Goal: Task Accomplishment & Management: Complete application form

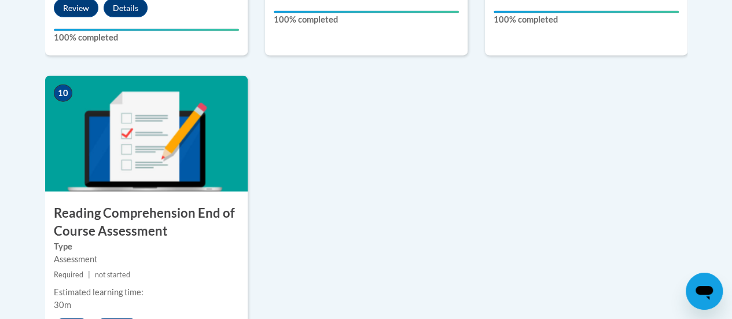
scroll to position [1350, 0]
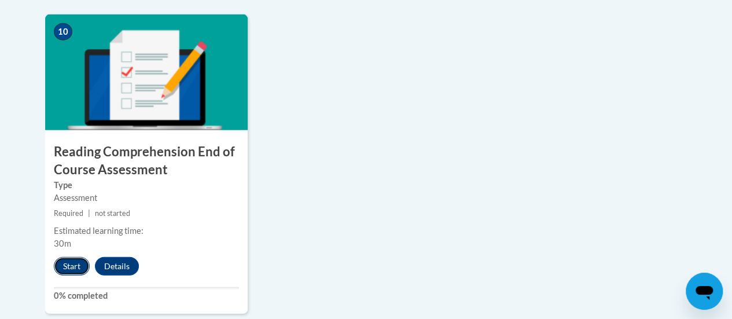
click at [78, 264] on button "Start" at bounding box center [72, 266] width 36 height 19
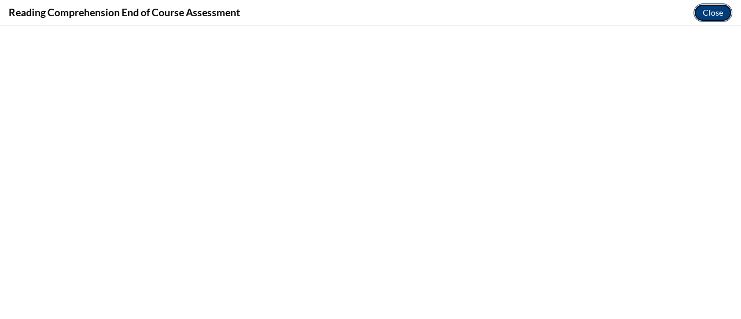
click at [715, 15] on button "Close" at bounding box center [712, 12] width 39 height 19
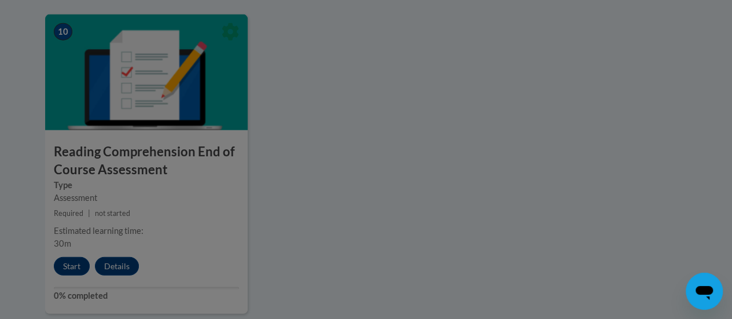
click at [185, 177] on div at bounding box center [366, 159] width 732 height 319
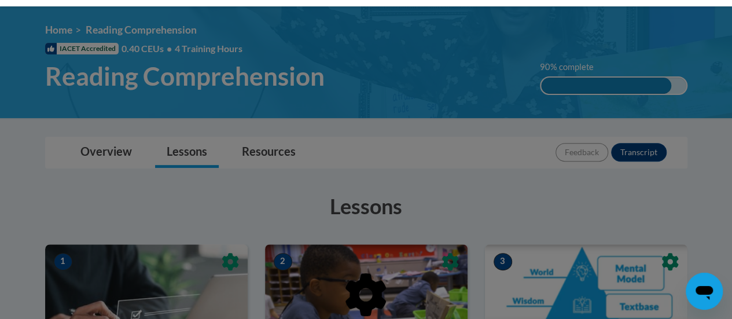
scroll to position [0, 0]
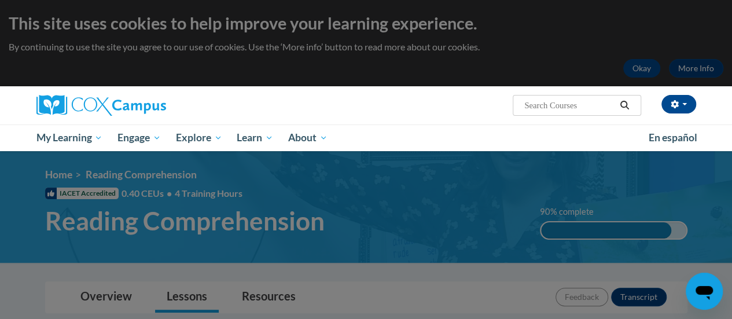
click at [414, 103] on div "Marisol Vasquez (America/Chicago UTC-05:00) My Profile Inbox My Transcripts Log…" at bounding box center [478, 101] width 451 height 30
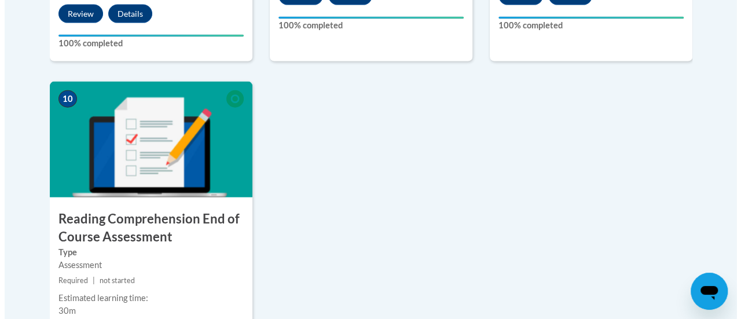
scroll to position [1408, 0]
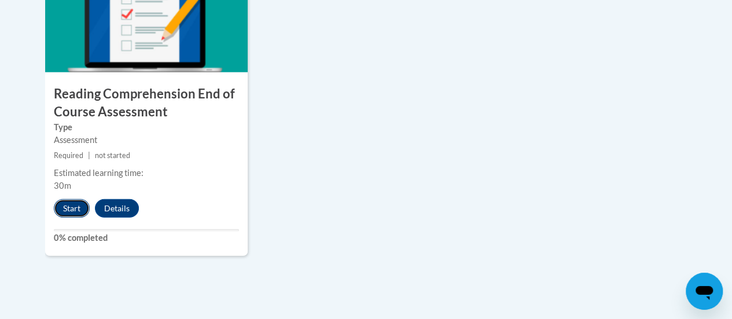
click at [66, 202] on button "Start" at bounding box center [72, 208] width 36 height 19
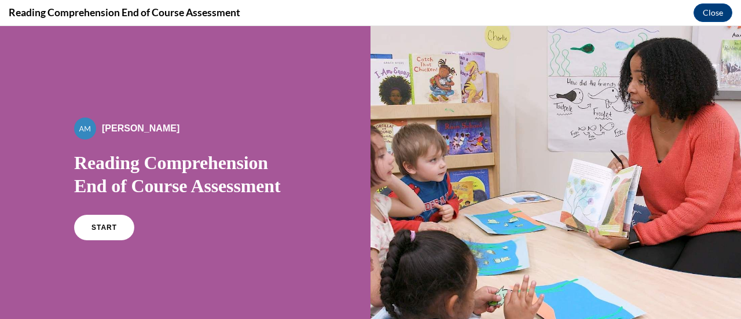
scroll to position [0, 0]
click at [95, 229] on span "START" at bounding box center [104, 227] width 27 height 9
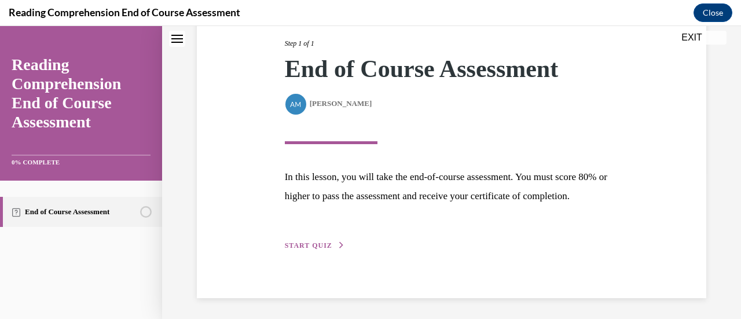
scroll to position [170, 0]
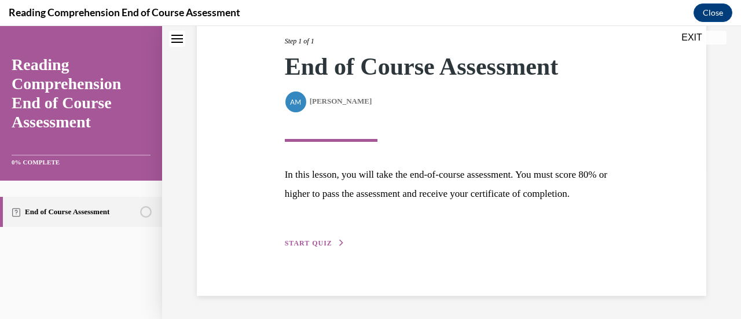
click at [302, 241] on span "START QUIZ" at bounding box center [308, 243] width 47 height 8
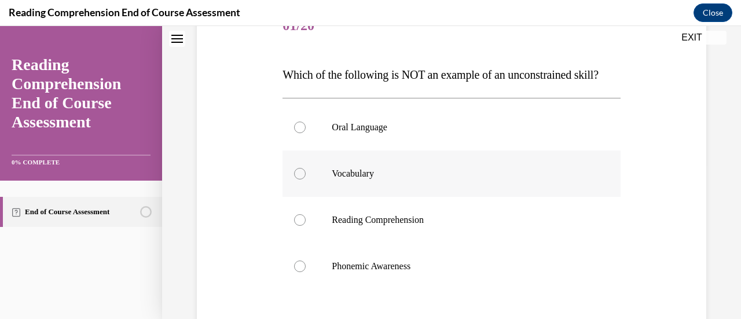
scroll to position [174, 0]
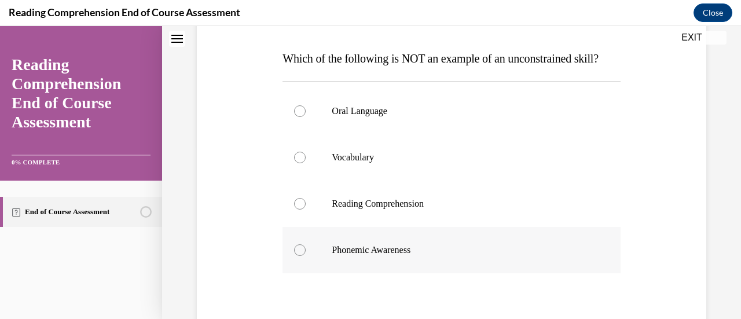
click at [304, 269] on label "Phonemic Awareness" at bounding box center [450, 250] width 337 height 46
click at [304, 256] on input "Phonemic Awareness" at bounding box center [300, 250] width 12 height 12
radio input "true"
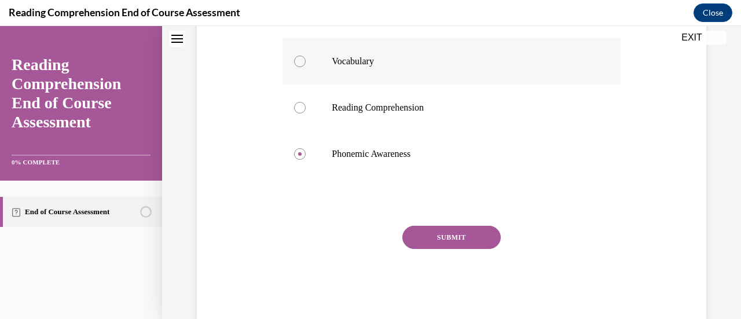
scroll to position [317, 0]
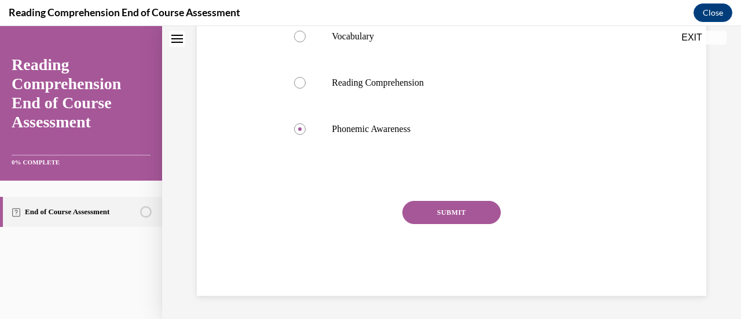
click at [403, 209] on button "SUBMIT" at bounding box center [451, 212] width 98 height 23
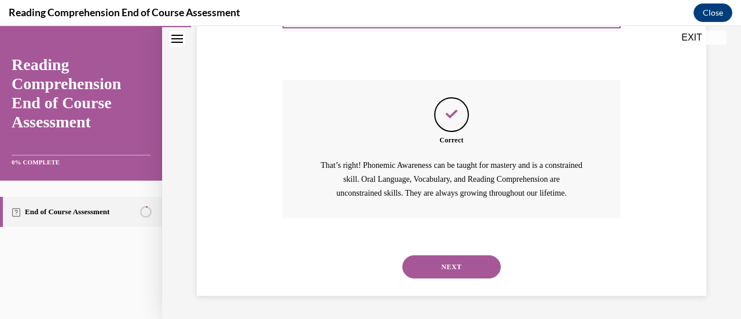
scroll to position [438, 0]
click at [418, 263] on button "NEXT" at bounding box center [451, 266] width 98 height 23
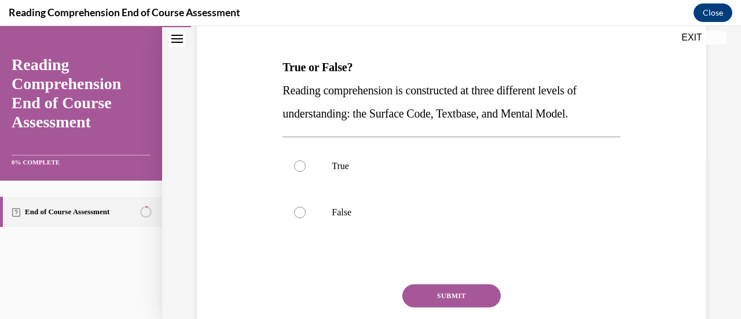
scroll to position [166, 0]
click at [294, 164] on div at bounding box center [300, 166] width 12 height 12
click at [294, 164] on input "True" at bounding box center [300, 166] width 12 height 12
radio input "true"
click at [422, 286] on button "SUBMIT" at bounding box center [451, 295] width 98 height 23
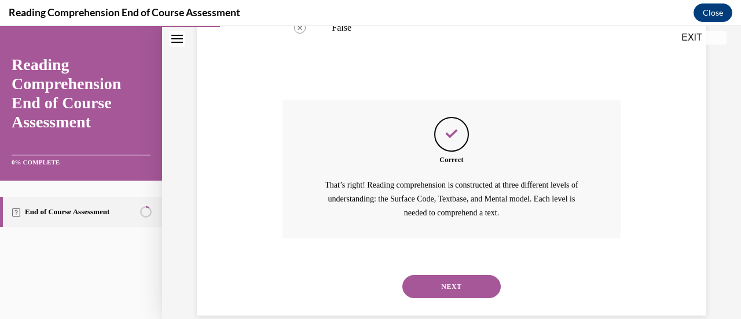
scroll to position [369, 0]
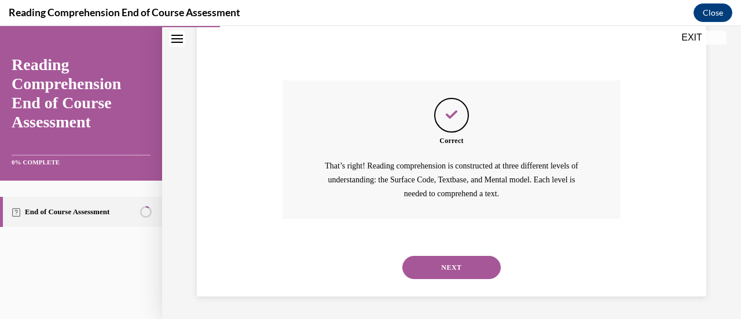
click at [467, 274] on button "NEXT" at bounding box center [451, 267] width 98 height 23
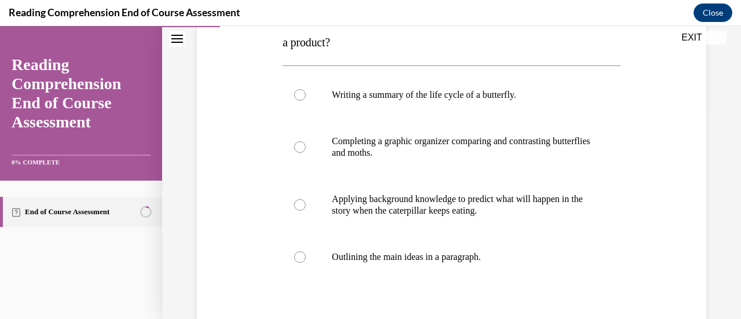
scroll to position [214, 0]
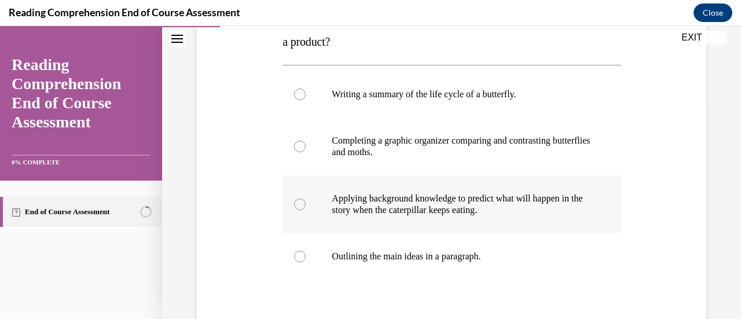
click at [296, 201] on div at bounding box center [300, 205] width 12 height 12
click at [296, 201] on input "Applying background knowledge to predict what will happen in the story when the…" at bounding box center [300, 205] width 12 height 12
radio input "true"
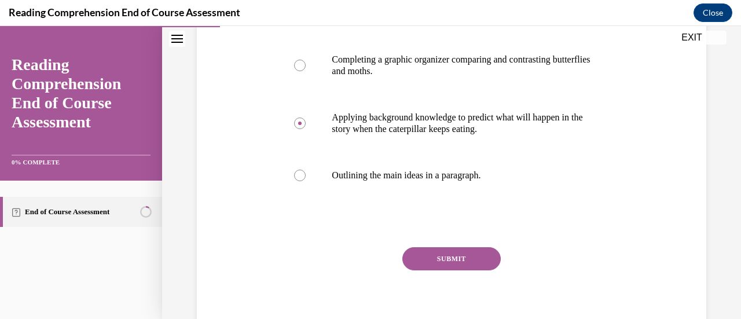
scroll to position [295, 0]
click at [470, 252] on button "SUBMIT" at bounding box center [451, 258] width 98 height 23
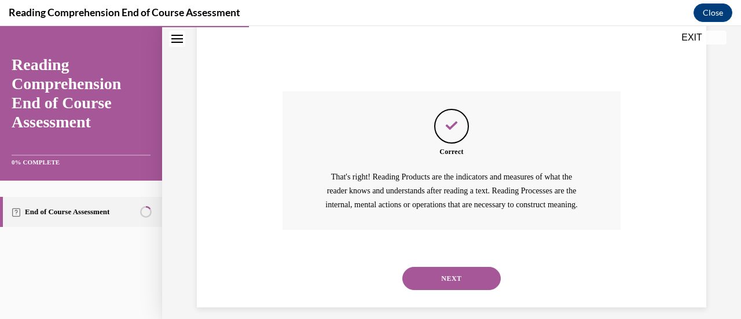
scroll to position [475, 0]
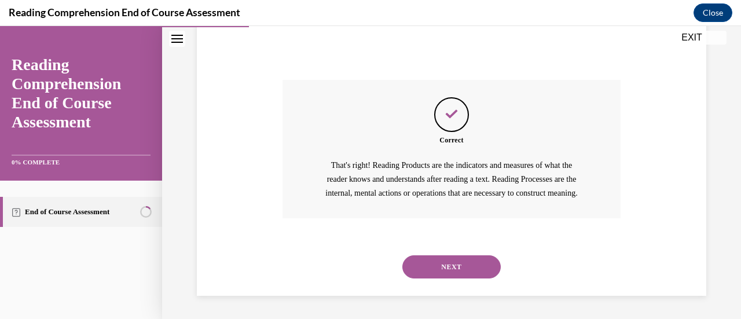
click at [470, 267] on button "NEXT" at bounding box center [451, 266] width 98 height 23
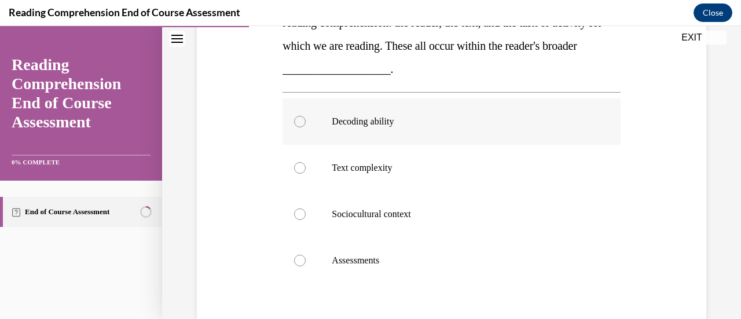
scroll to position [210, 0]
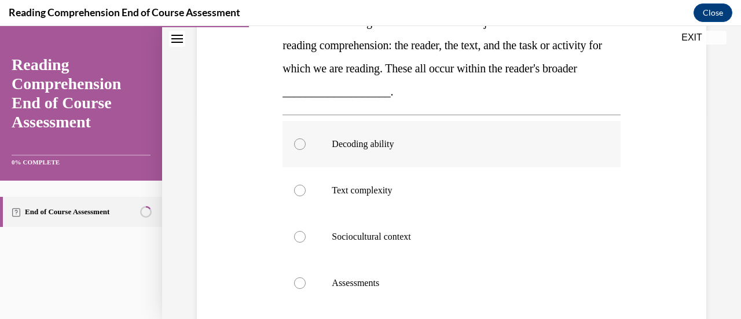
click at [390, 138] on p "Decoding ability" at bounding box center [461, 144] width 259 height 12
click at [306, 138] on input "Decoding ability" at bounding box center [300, 144] width 12 height 12
radio input "true"
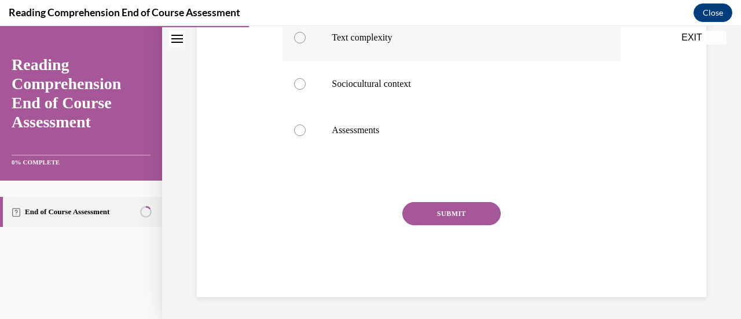
scroll to position [363, 0]
click at [421, 207] on button "SUBMIT" at bounding box center [451, 212] width 98 height 23
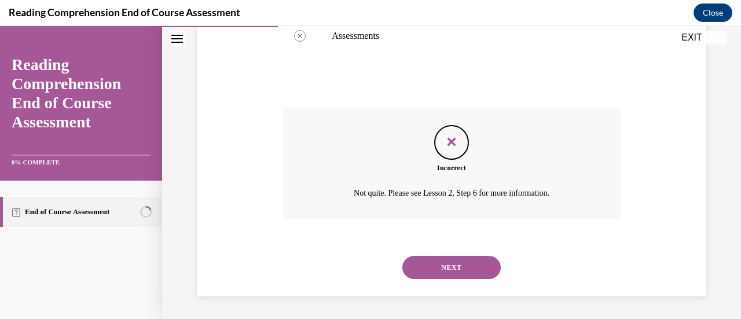
scroll to position [399, 0]
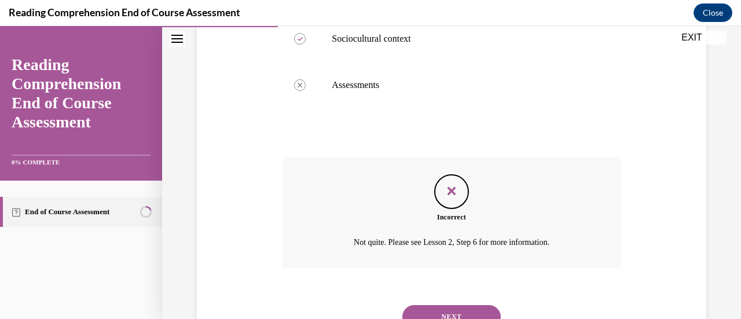
click at [433, 259] on div "Question 04/20 The RAND reading model outlines three major factors that influen…" at bounding box center [450, 49] width 337 height 593
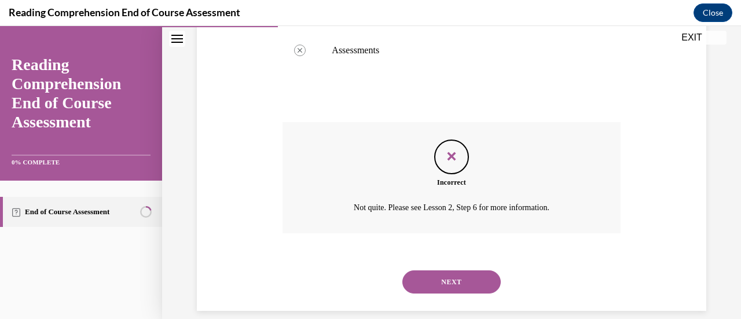
scroll to position [457, 0]
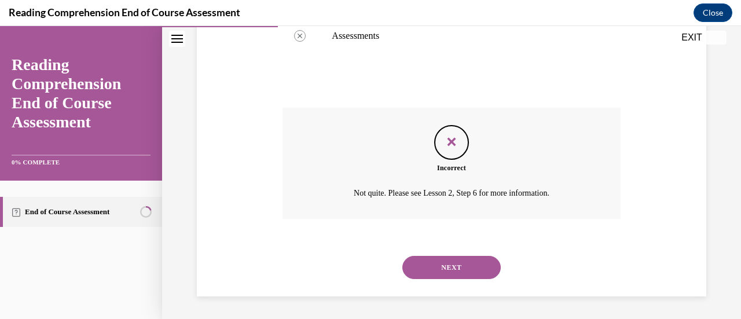
click at [421, 269] on button "NEXT" at bounding box center [451, 267] width 98 height 23
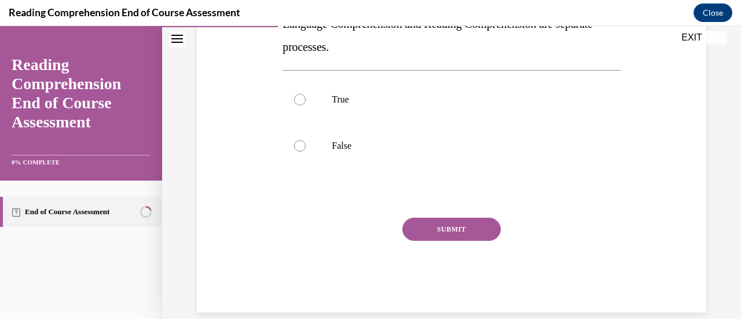
scroll to position [174, 0]
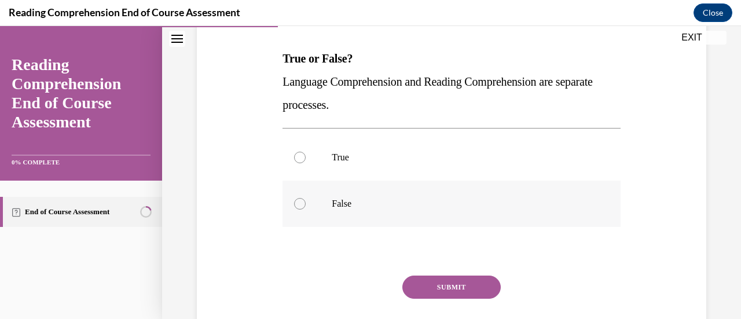
click at [308, 194] on label "False" at bounding box center [450, 204] width 337 height 46
click at [306, 198] on input "False" at bounding box center [300, 204] width 12 height 12
radio input "true"
click at [462, 285] on button "SUBMIT" at bounding box center [451, 286] width 98 height 23
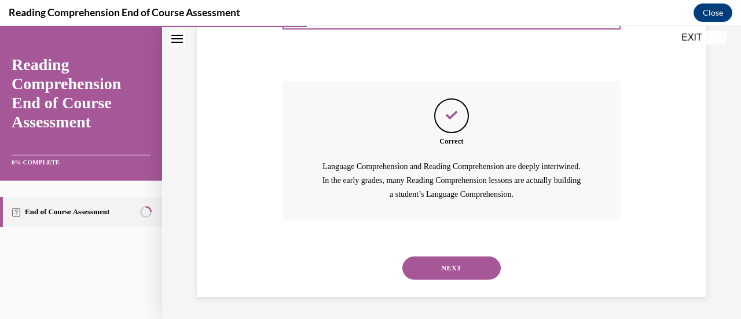
scroll to position [369, 0]
click at [433, 268] on button "NEXT" at bounding box center [451, 267] width 98 height 23
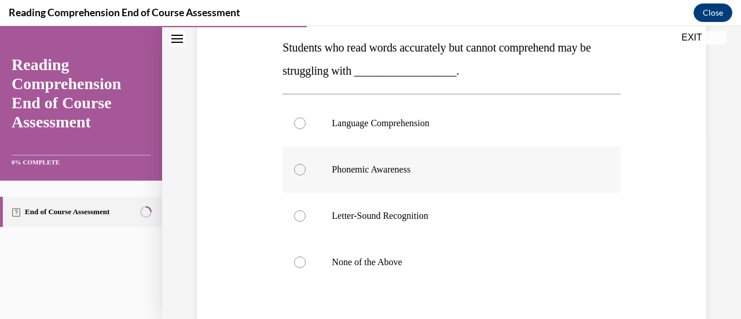
scroll to position [184, 0]
click at [299, 261] on div at bounding box center [300, 263] width 12 height 12
click at [299, 261] on input "None of the Above" at bounding box center [300, 263] width 12 height 12
radio input "true"
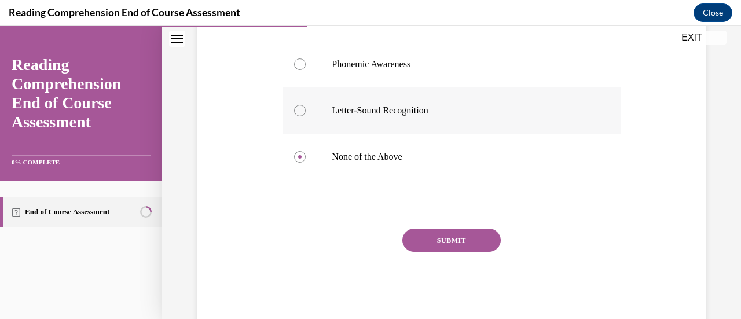
scroll to position [317, 0]
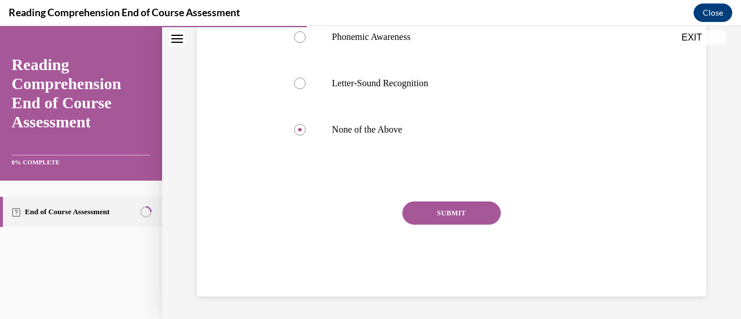
click at [418, 214] on button "SUBMIT" at bounding box center [451, 212] width 98 height 23
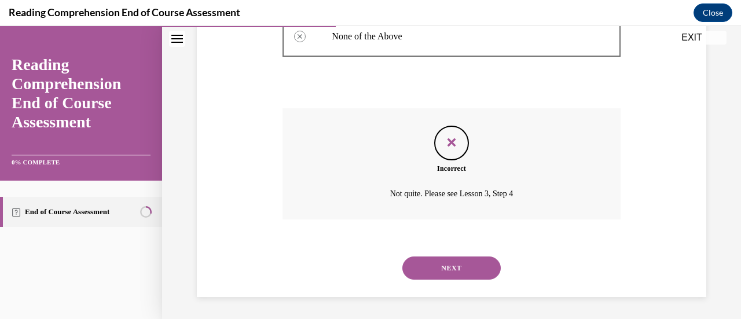
scroll to position [411, 0]
click at [417, 270] on button "NEXT" at bounding box center [451, 267] width 98 height 23
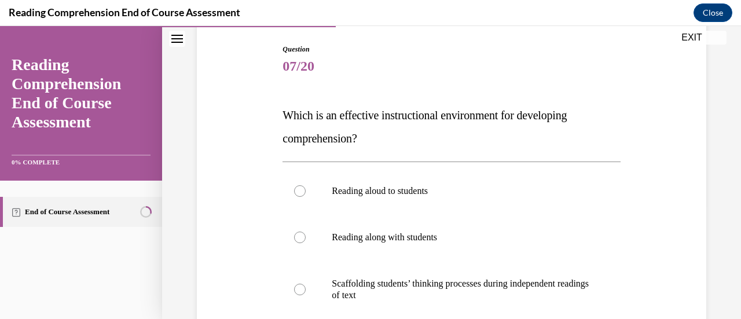
scroll to position [174, 0]
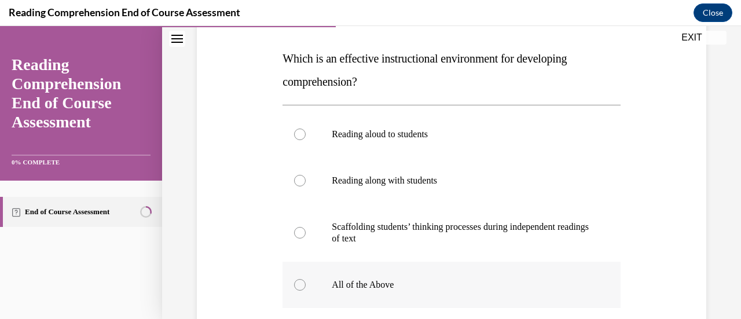
click at [374, 282] on p "All of the Above" at bounding box center [461, 285] width 259 height 12
click at [306, 282] on input "All of the Above" at bounding box center [300, 285] width 12 height 12
radio input "true"
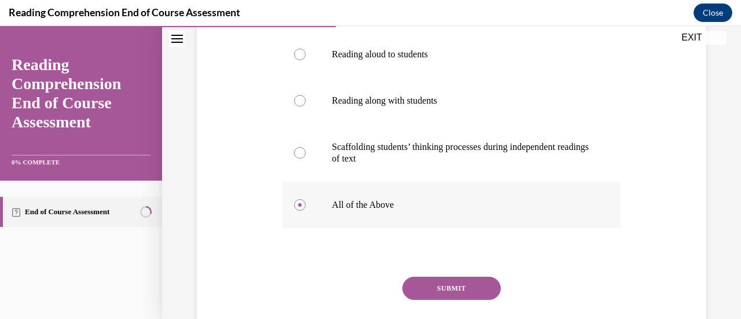
scroll to position [271, 0]
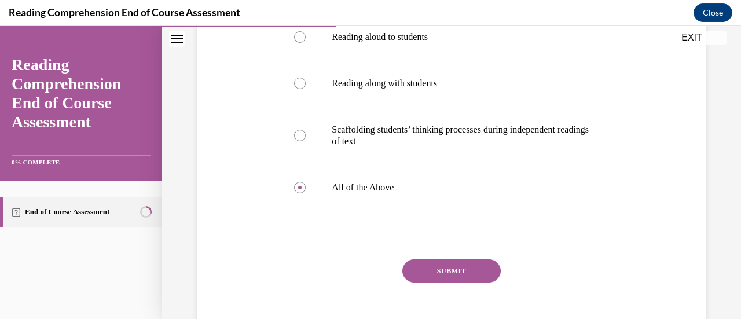
click at [436, 269] on button "SUBMIT" at bounding box center [451, 270] width 98 height 23
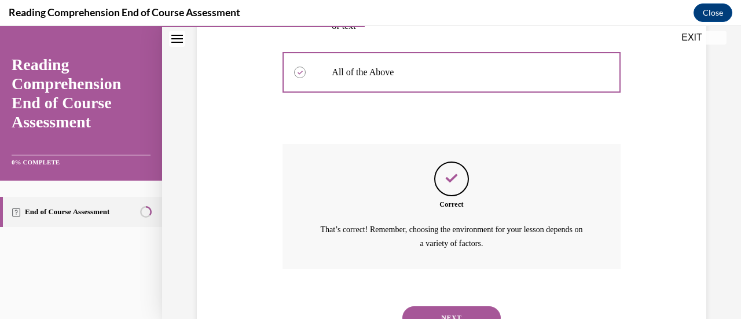
scroll to position [418, 0]
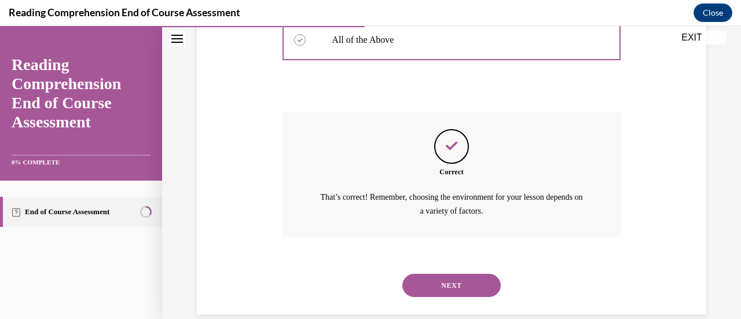
click at [447, 284] on button "NEXT" at bounding box center [451, 285] width 98 height 23
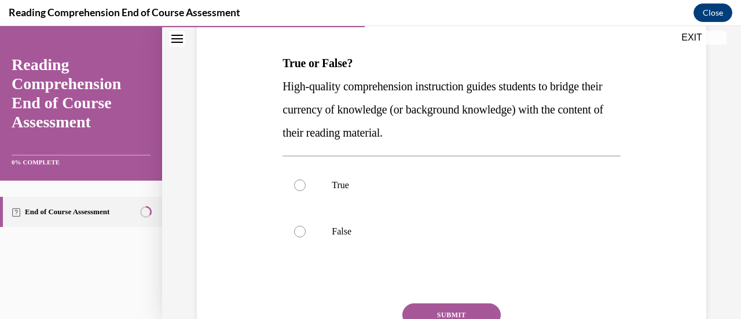
scroll to position [170, 0]
click at [304, 175] on label "True" at bounding box center [450, 184] width 337 height 46
click at [304, 179] on input "True" at bounding box center [300, 185] width 12 height 12
radio input "true"
click at [434, 309] on button "SUBMIT" at bounding box center [451, 314] width 98 height 23
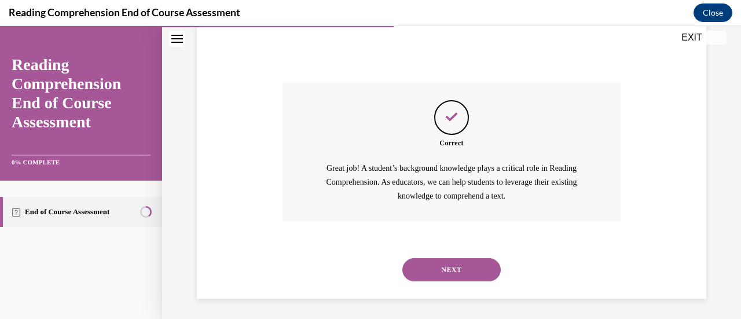
scroll to position [392, 0]
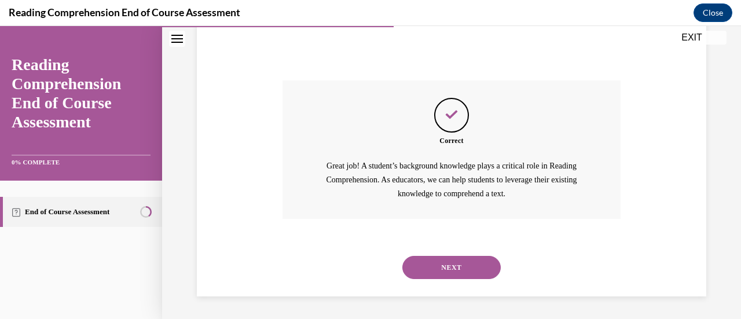
click at [414, 262] on button "NEXT" at bounding box center [451, 267] width 98 height 23
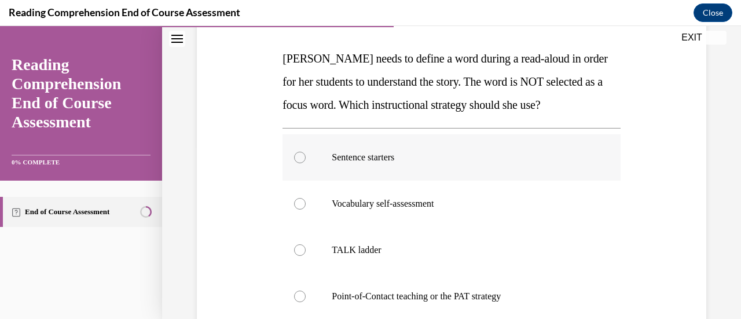
scroll to position [231, 0]
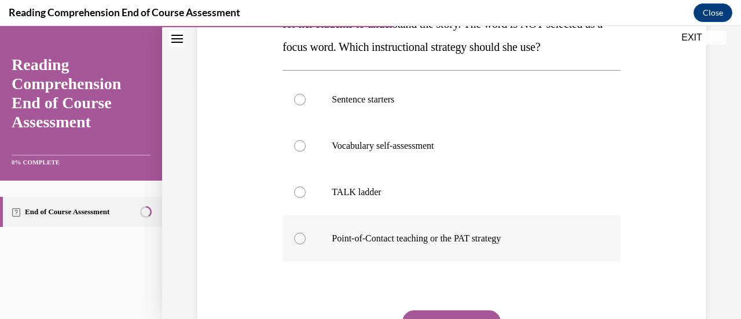
click at [299, 237] on div at bounding box center [300, 239] width 12 height 12
click at [299, 237] on input "Point-of-Contact teaching or the PAT strategy" at bounding box center [300, 239] width 12 height 12
radio input "true"
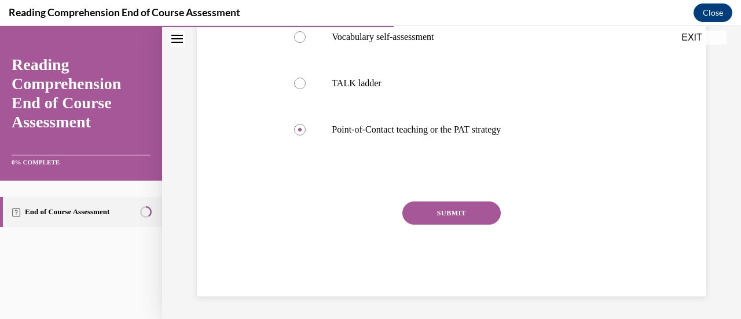
click at [434, 208] on button "SUBMIT" at bounding box center [451, 212] width 98 height 23
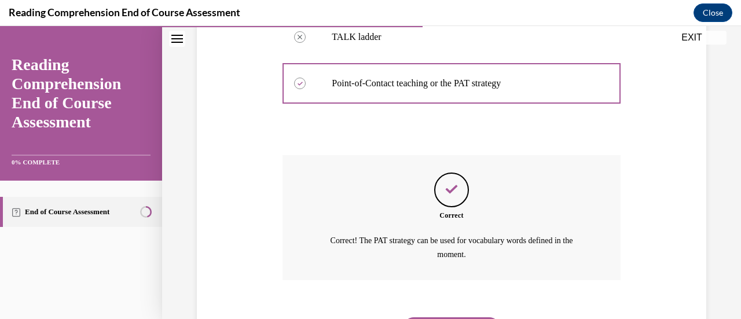
scroll to position [405, 0]
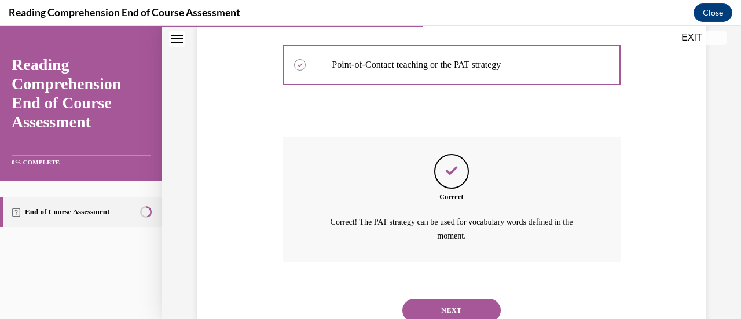
click at [429, 307] on button "NEXT" at bounding box center [451, 310] width 98 height 23
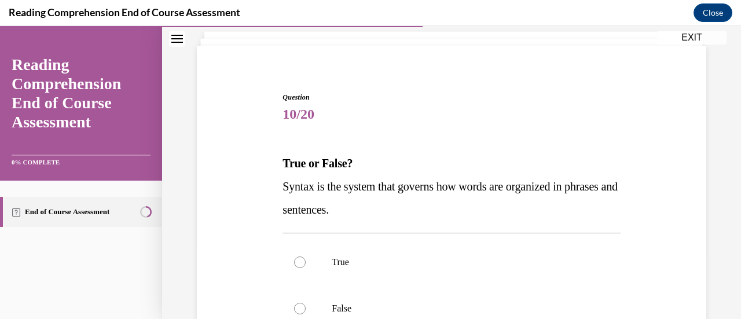
scroll to position [116, 0]
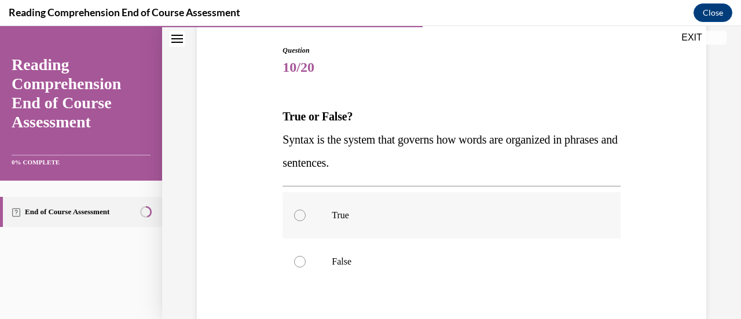
click at [297, 212] on div at bounding box center [300, 215] width 12 height 12
click at [297, 212] on input "True" at bounding box center [300, 215] width 12 height 12
radio input "true"
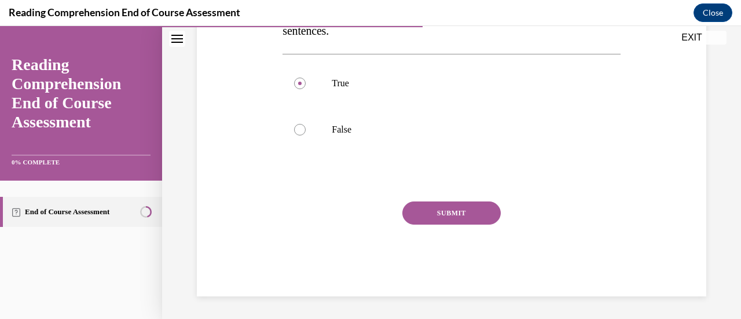
click at [454, 207] on button "SUBMIT" at bounding box center [451, 212] width 98 height 23
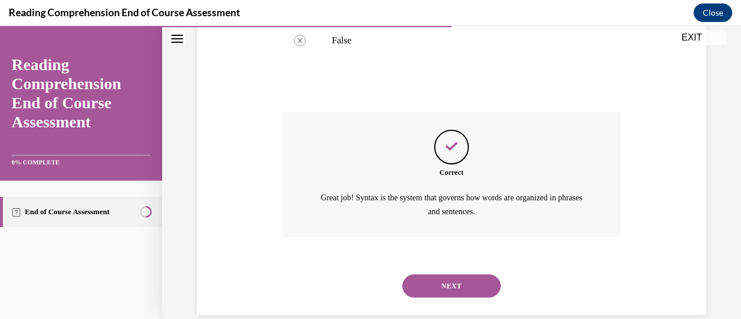
scroll to position [355, 0]
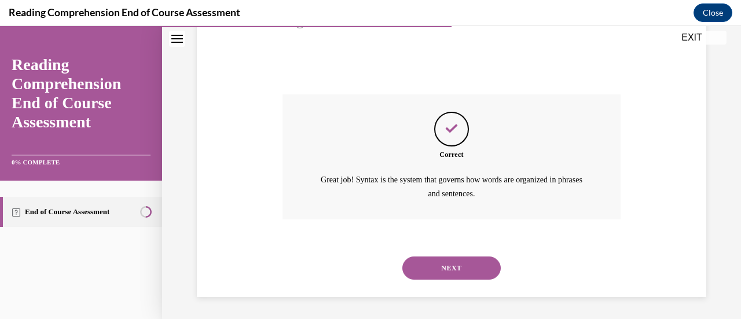
click at [419, 262] on button "NEXT" at bounding box center [451, 267] width 98 height 23
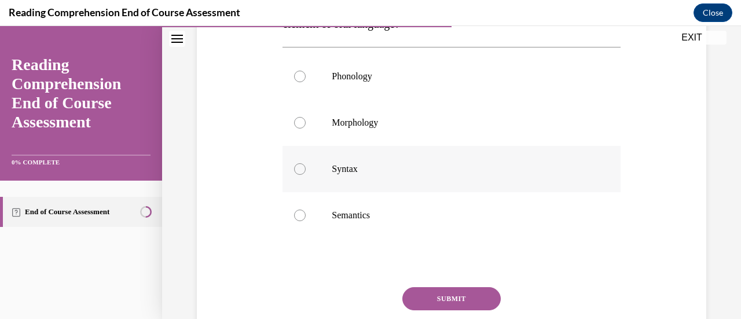
scroll to position [174, 0]
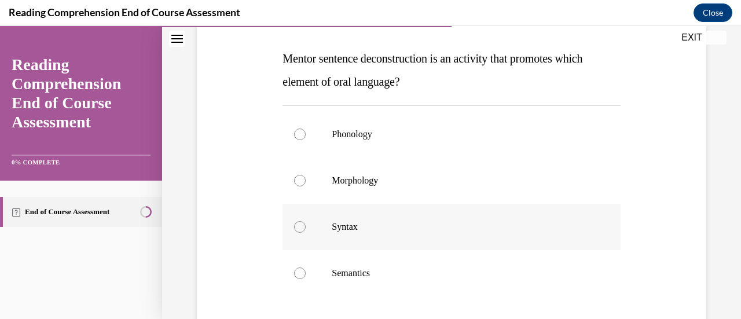
click at [303, 227] on div at bounding box center [300, 227] width 12 height 12
click at [303, 227] on input "Syntax" at bounding box center [300, 227] width 12 height 12
radio input "true"
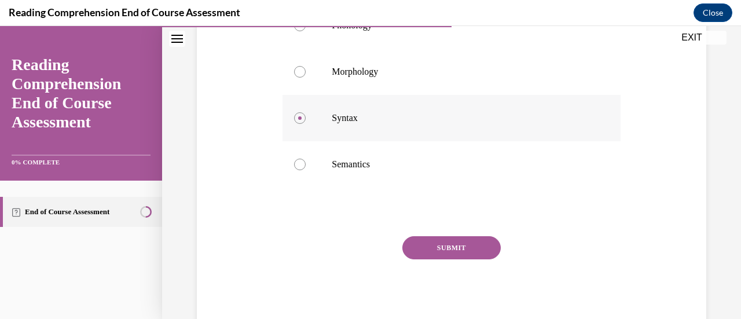
scroll to position [317, 0]
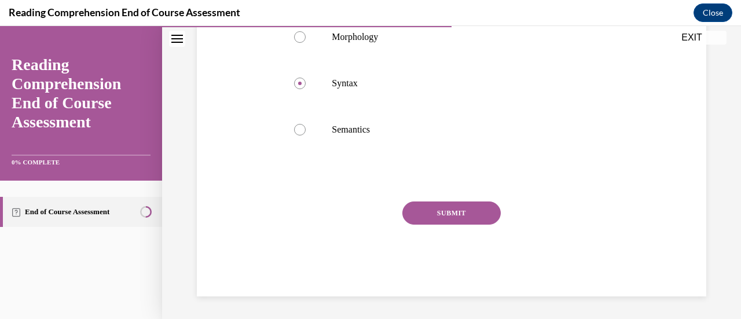
click at [422, 203] on button "SUBMIT" at bounding box center [451, 212] width 98 height 23
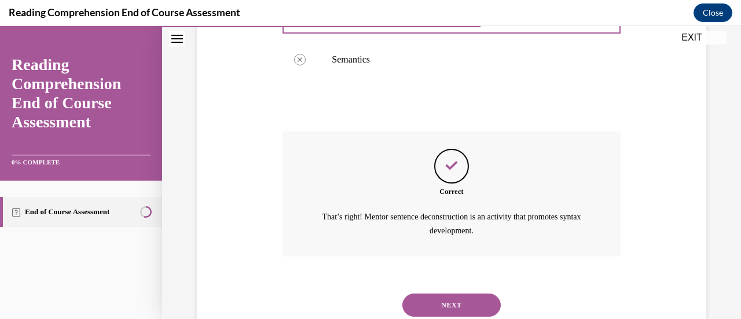
scroll to position [424, 0]
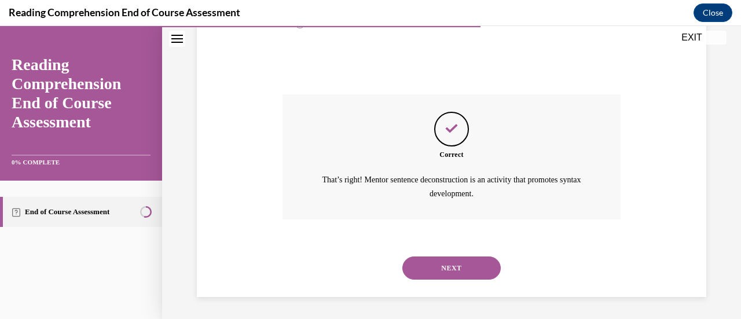
click at [436, 263] on button "NEXT" at bounding box center [451, 267] width 98 height 23
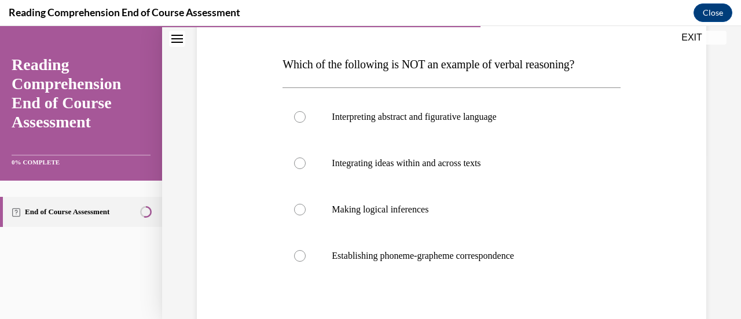
scroll to position [170, 0]
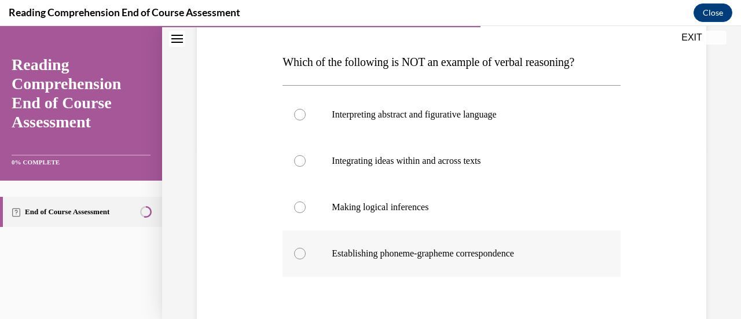
click at [304, 250] on label "Establishing phoneme-grapheme correspondence" at bounding box center [450, 253] width 337 height 46
click at [304, 250] on input "Establishing phoneme-grapheme correspondence" at bounding box center [300, 254] width 12 height 12
radio input "true"
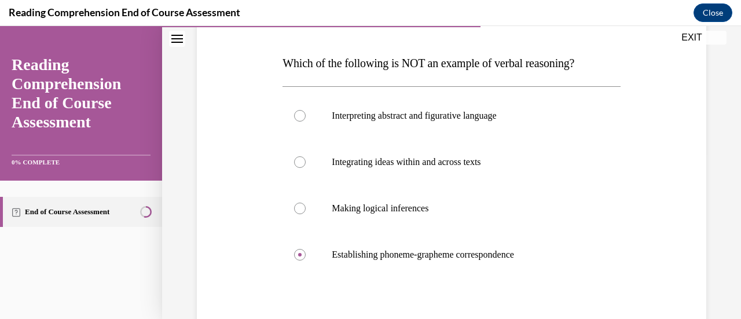
scroll to position [231, 0]
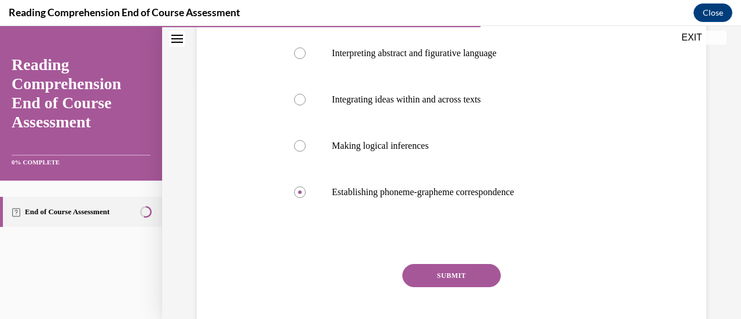
click at [410, 274] on button "SUBMIT" at bounding box center [451, 275] width 98 height 23
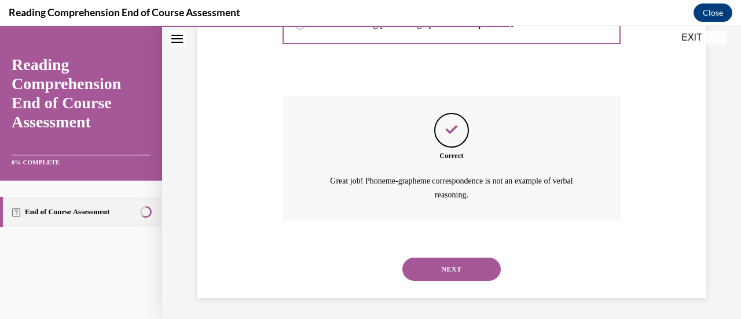
scroll to position [401, 0]
click at [450, 264] on button "NEXT" at bounding box center [451, 267] width 98 height 23
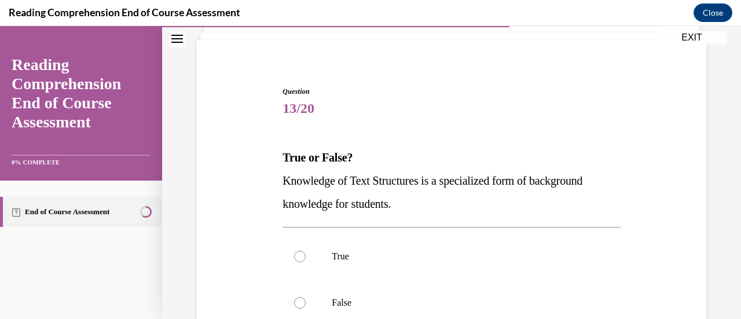
scroll to position [116, 0]
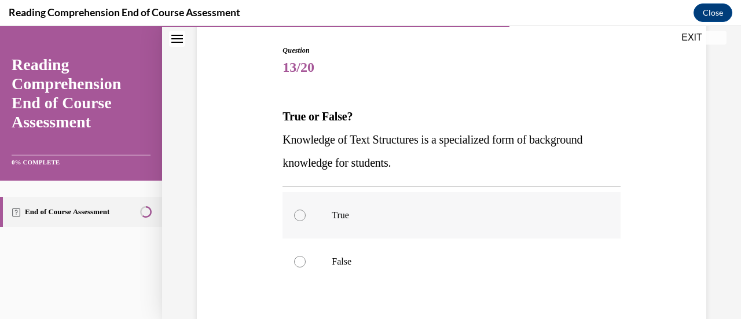
click at [299, 219] on div at bounding box center [300, 215] width 12 height 12
click at [299, 219] on input "True" at bounding box center [300, 215] width 12 height 12
radio input "true"
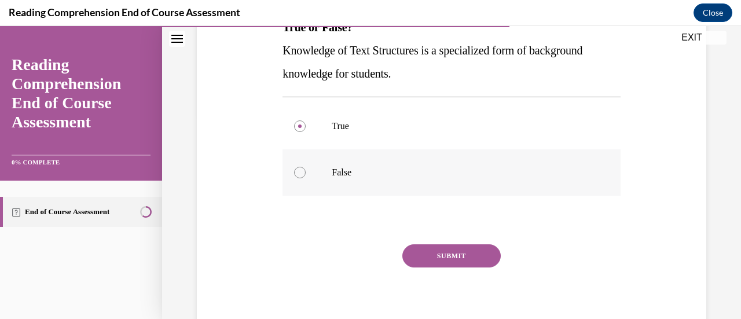
scroll to position [248, 0]
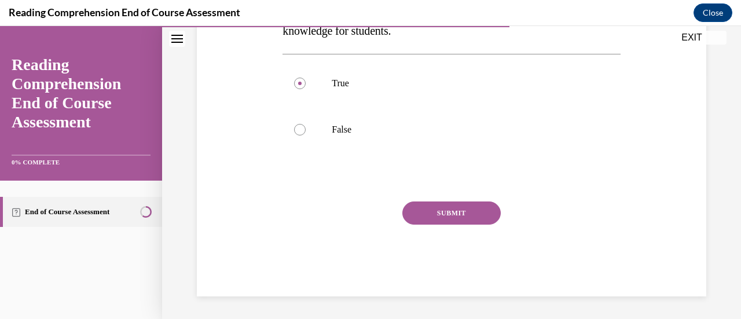
click at [429, 213] on button "SUBMIT" at bounding box center [451, 212] width 98 height 23
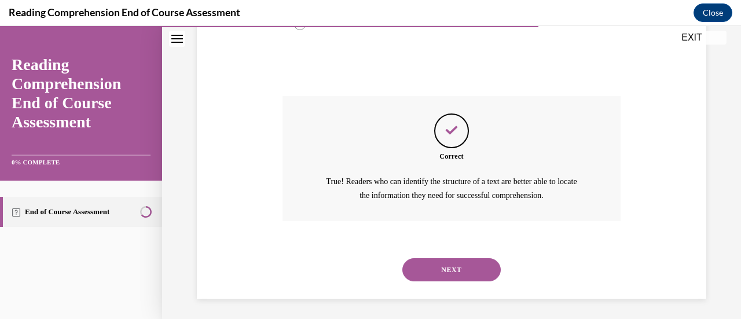
scroll to position [355, 0]
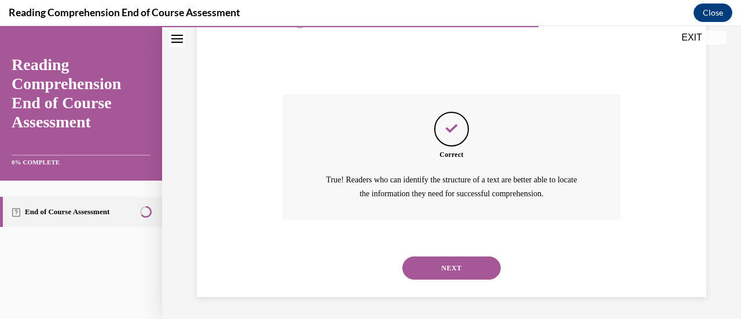
click at [465, 259] on button "NEXT" at bounding box center [451, 267] width 98 height 23
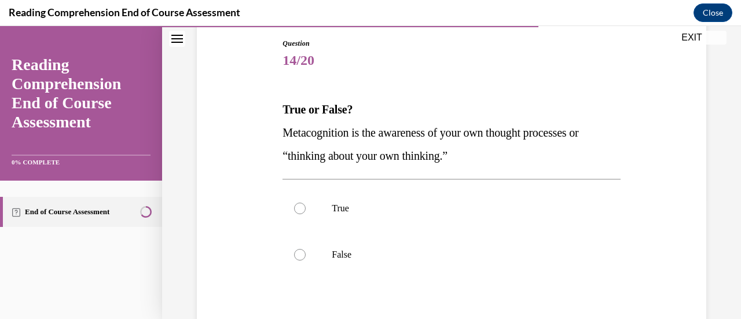
scroll to position [174, 0]
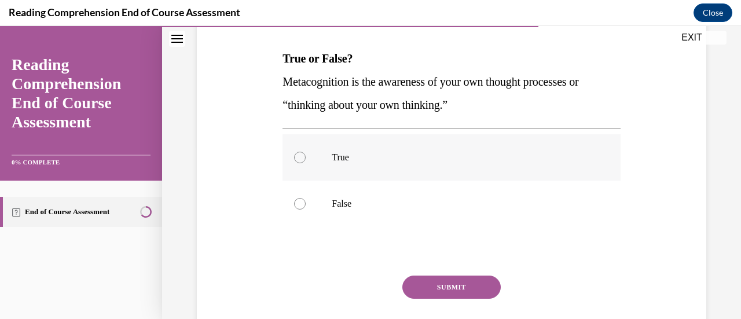
click at [302, 160] on div at bounding box center [300, 158] width 12 height 12
click at [302, 160] on input "True" at bounding box center [300, 158] width 12 height 12
radio input "true"
click at [431, 288] on button "SUBMIT" at bounding box center [451, 286] width 98 height 23
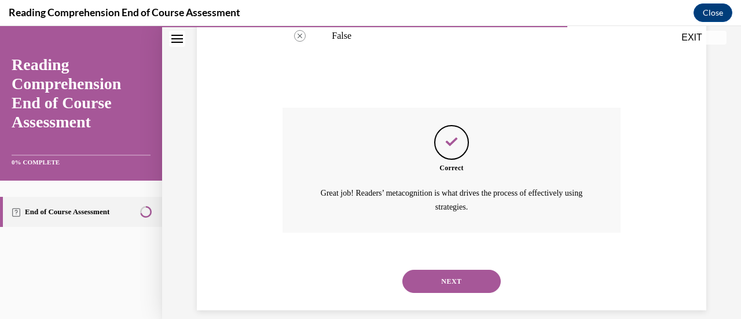
scroll to position [355, 0]
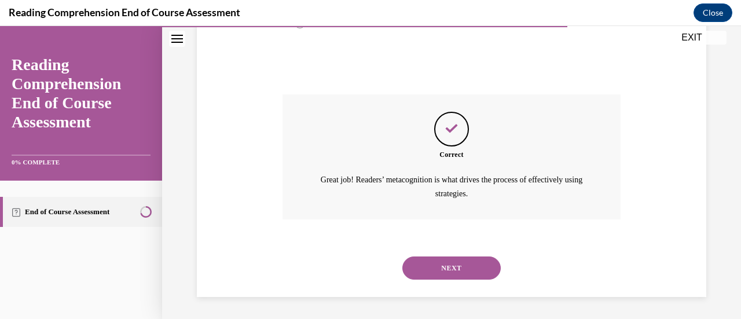
click at [428, 265] on button "NEXT" at bounding box center [451, 267] width 98 height 23
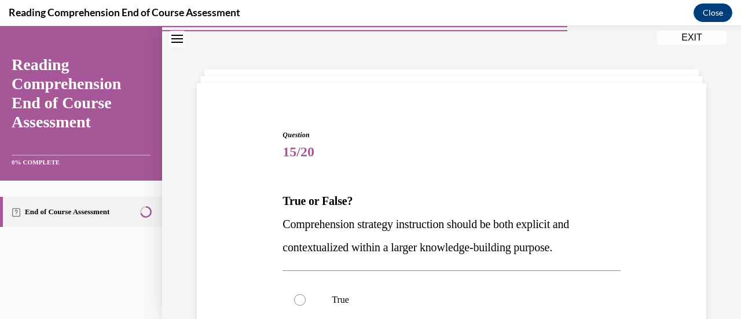
scroll to position [116, 0]
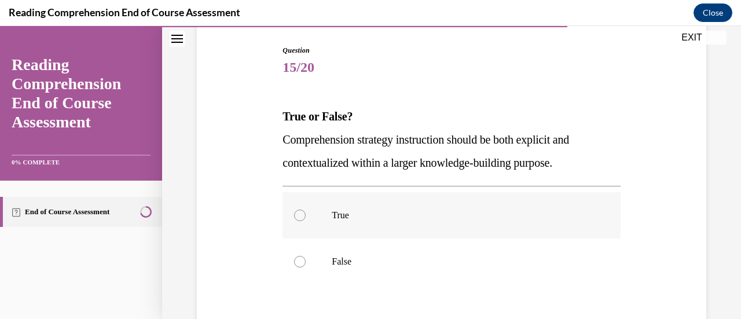
click at [301, 215] on div at bounding box center [300, 215] width 12 height 12
click at [301, 215] on input "True" at bounding box center [300, 215] width 12 height 12
radio input "true"
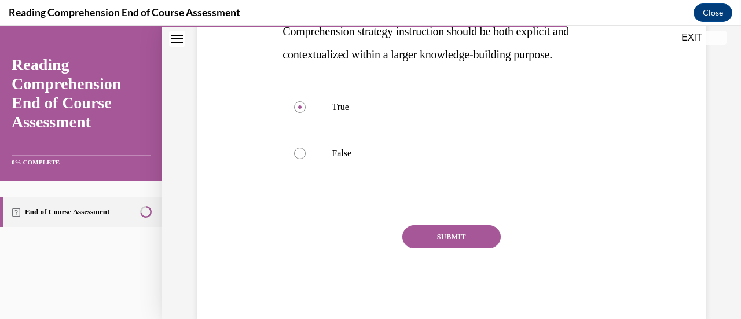
scroll to position [231, 0]
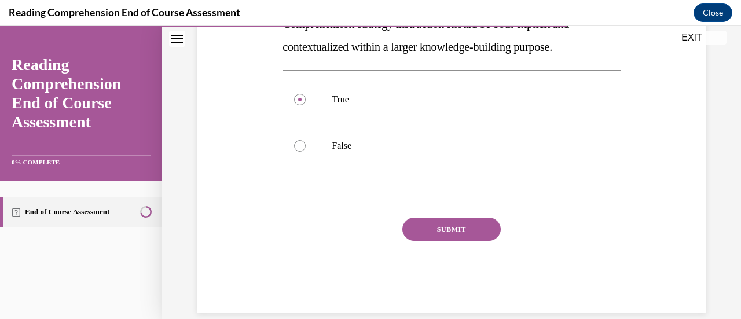
click at [485, 226] on button "SUBMIT" at bounding box center [451, 229] width 98 height 23
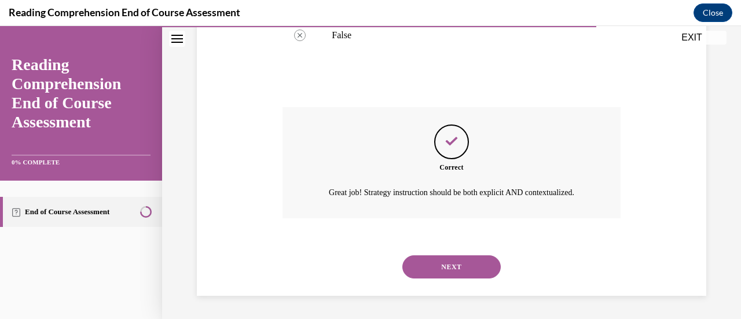
scroll to position [355, 0]
click at [472, 260] on button "NEXT" at bounding box center [451, 266] width 98 height 23
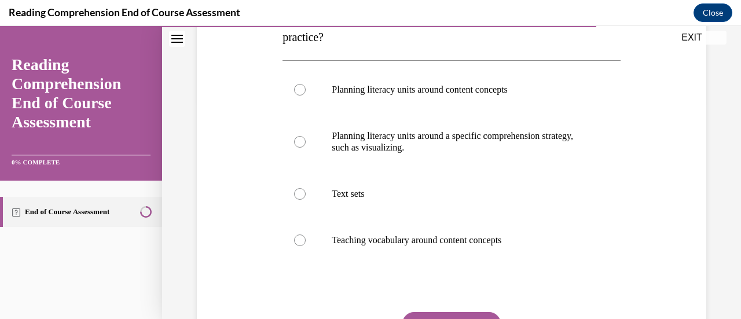
scroll to position [231, 0]
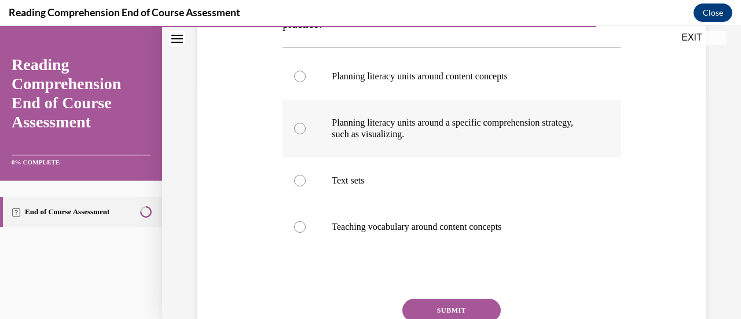
click at [329, 124] on label "Planning literacy units around a specific comprehension strategy, such as visua…" at bounding box center [450, 129] width 337 height 58
click at [306, 124] on input "Planning literacy units around a specific comprehension strategy, such as visua…" at bounding box center [300, 129] width 12 height 12
radio input "true"
click at [476, 304] on button "SUBMIT" at bounding box center [451, 310] width 98 height 23
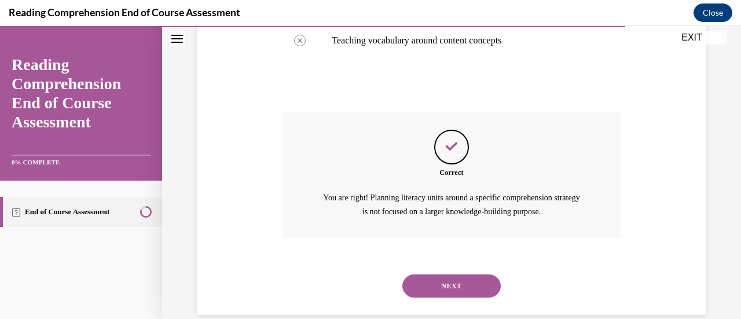
scroll to position [436, 0]
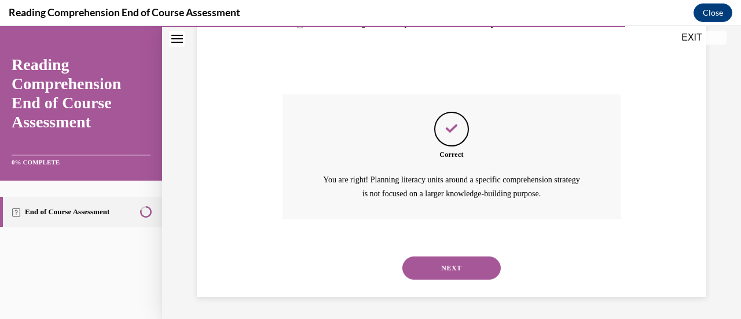
click at [452, 260] on button "NEXT" at bounding box center [451, 267] width 98 height 23
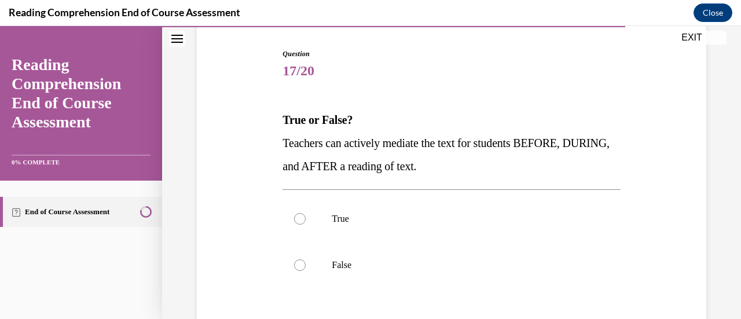
scroll to position [116, 0]
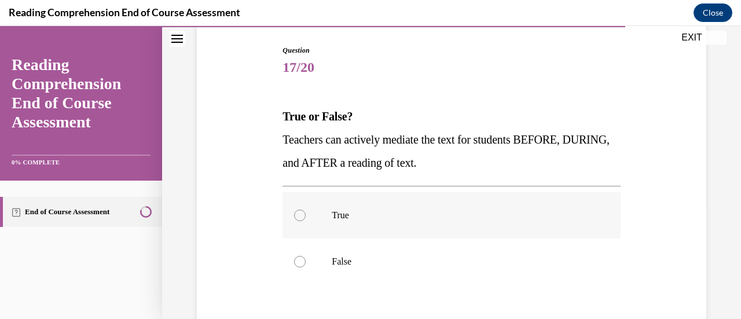
click at [299, 216] on div at bounding box center [300, 215] width 12 height 12
click at [299, 216] on input "True" at bounding box center [300, 215] width 12 height 12
radio input "true"
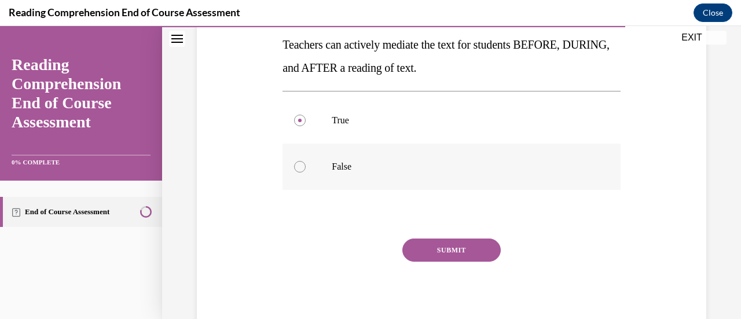
scroll to position [231, 0]
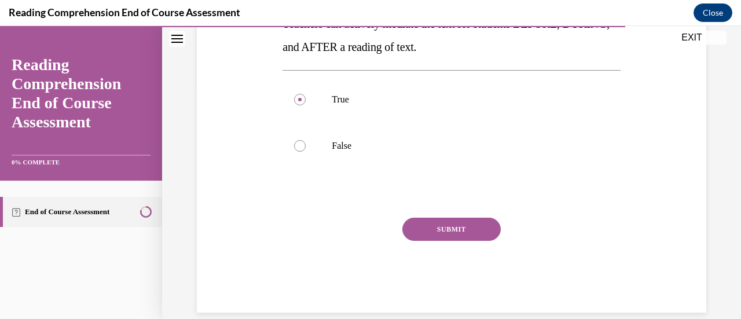
click at [452, 226] on button "SUBMIT" at bounding box center [451, 229] width 98 height 23
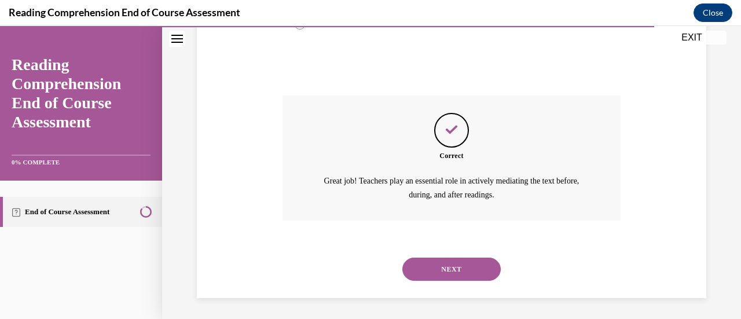
scroll to position [355, 0]
click at [435, 270] on button "NEXT" at bounding box center [451, 267] width 98 height 23
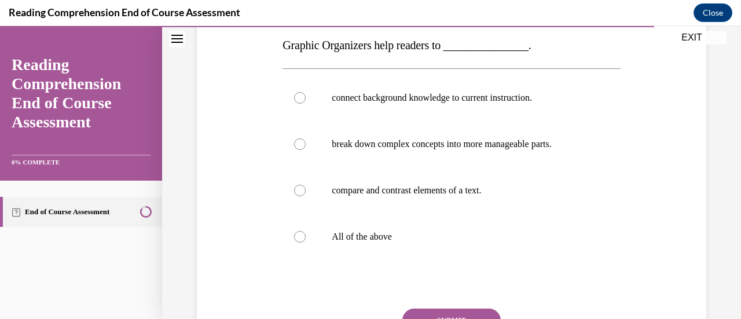
scroll to position [174, 0]
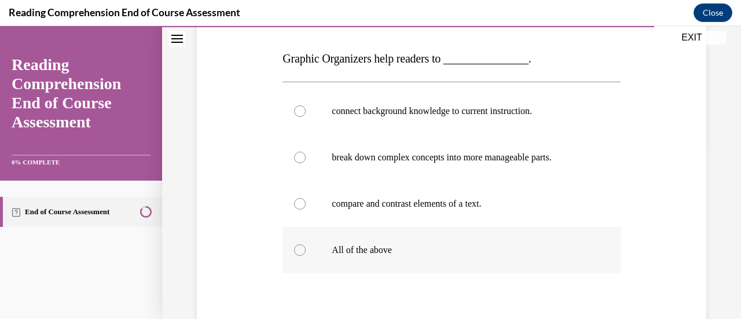
click at [302, 249] on div at bounding box center [300, 250] width 12 height 12
click at [302, 249] on input "All of the above" at bounding box center [300, 250] width 12 height 12
radio input "true"
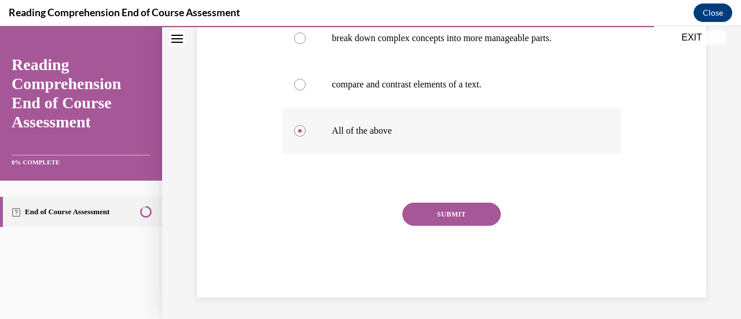
scroll to position [294, 0]
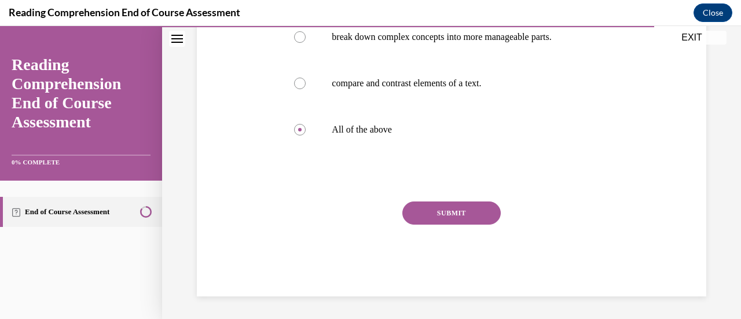
click at [438, 214] on button "SUBMIT" at bounding box center [451, 212] width 98 height 23
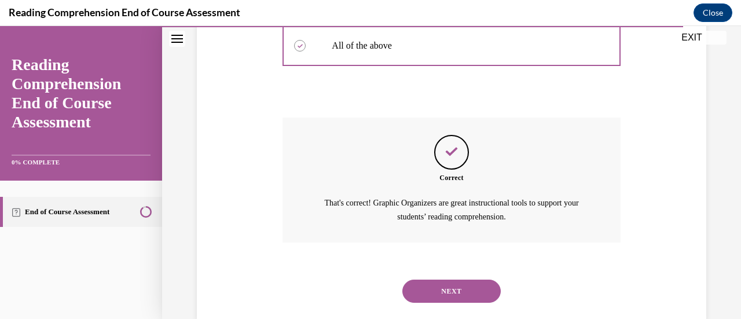
scroll to position [401, 0]
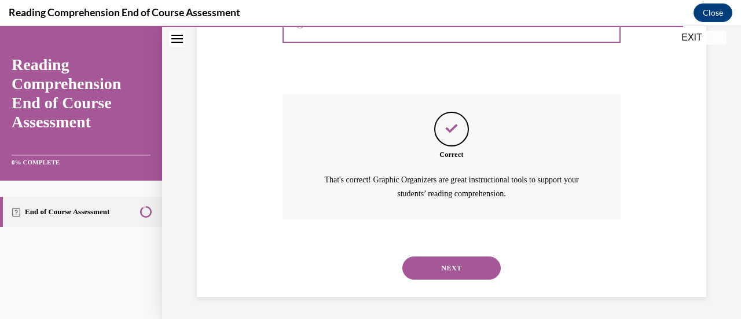
click at [435, 267] on button "NEXT" at bounding box center [451, 267] width 98 height 23
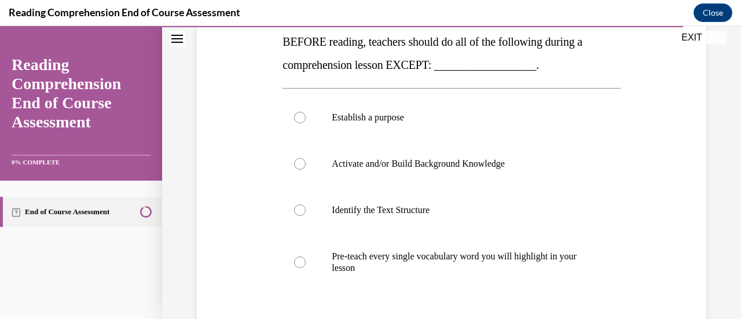
scroll to position [192, 0]
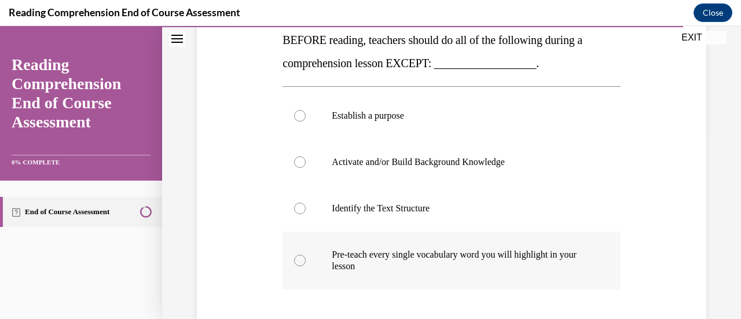
click at [294, 262] on div at bounding box center [300, 261] width 12 height 12
click at [294, 262] on input "Pre-teach every single vocabulary word you will highlight in your lesson" at bounding box center [300, 261] width 12 height 12
radio input "true"
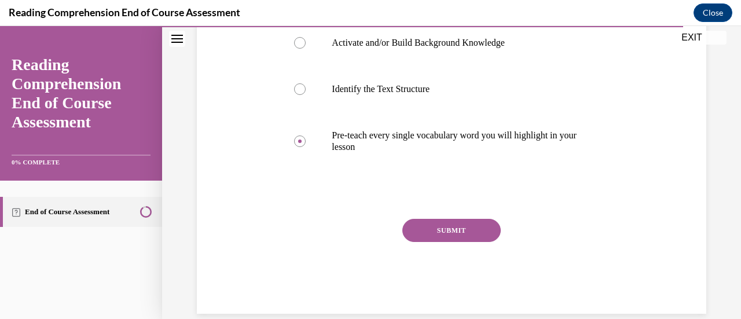
scroll to position [329, 0]
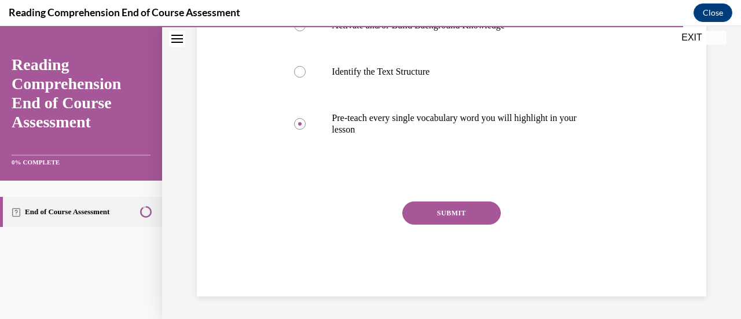
click at [458, 209] on button "SUBMIT" at bounding box center [451, 212] width 98 height 23
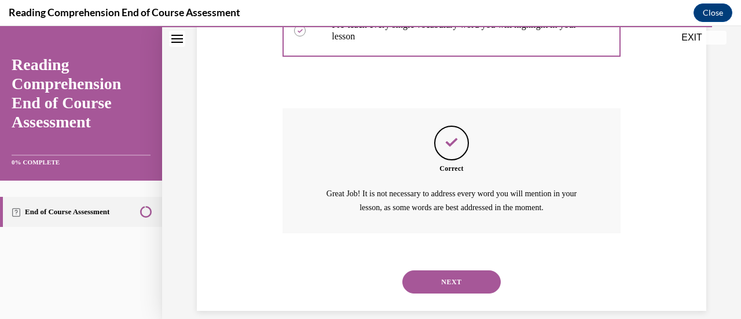
scroll to position [436, 0]
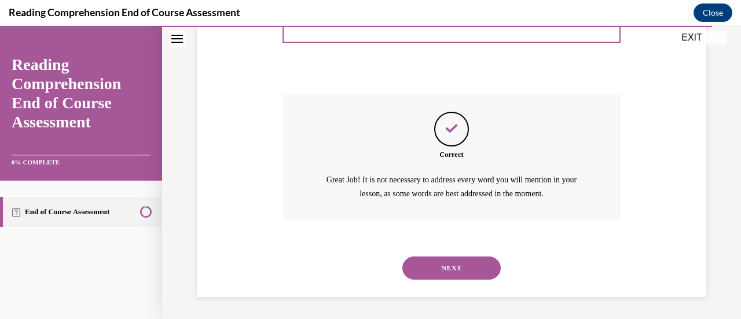
click at [444, 262] on button "NEXT" at bounding box center [451, 267] width 98 height 23
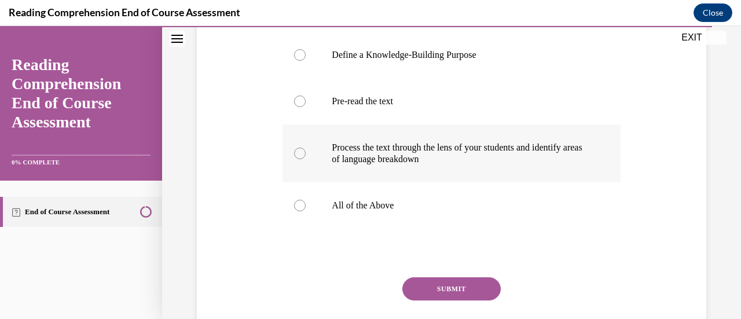
scroll to position [236, 0]
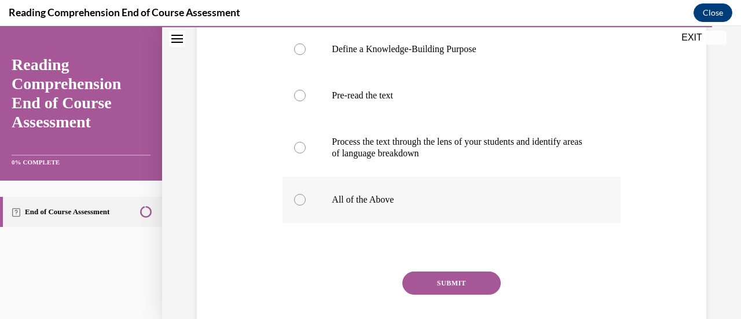
click at [299, 205] on div at bounding box center [300, 200] width 12 height 12
click at [299, 205] on input "All of the Above" at bounding box center [300, 200] width 12 height 12
radio input "true"
click at [450, 295] on button "SUBMIT" at bounding box center [451, 282] width 98 height 23
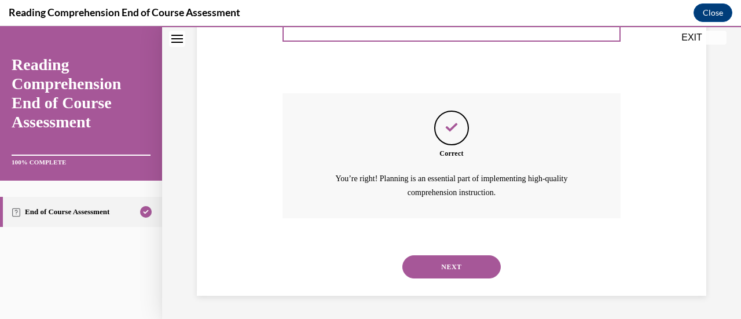
scroll to position [436, 0]
click at [461, 259] on button "NEXT" at bounding box center [451, 266] width 98 height 23
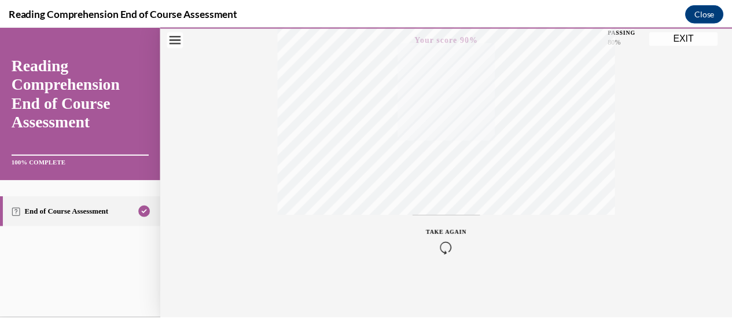
scroll to position [0, 0]
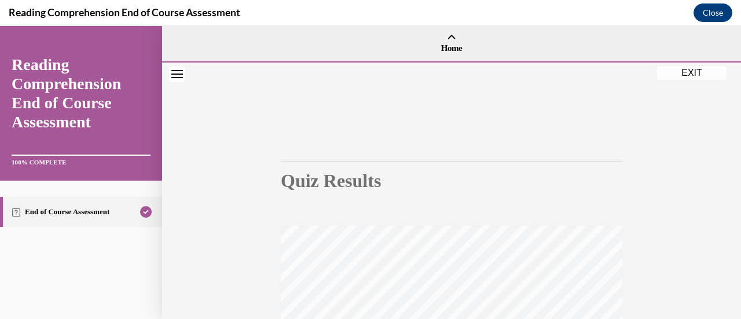
click at [700, 74] on button "EXIT" at bounding box center [691, 73] width 69 height 14
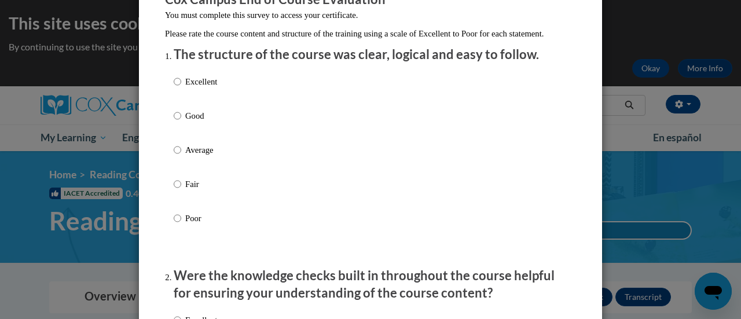
scroll to position [174, 0]
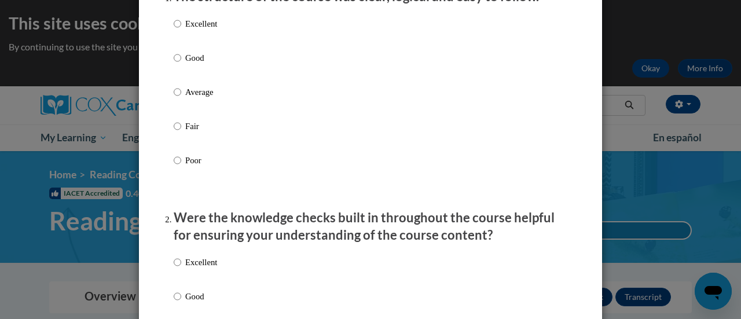
click at [177, 35] on label "Excellent" at bounding box center [195, 32] width 43 height 31
click at [177, 30] on input "Excellent" at bounding box center [178, 23] width 8 height 13
radio input "true"
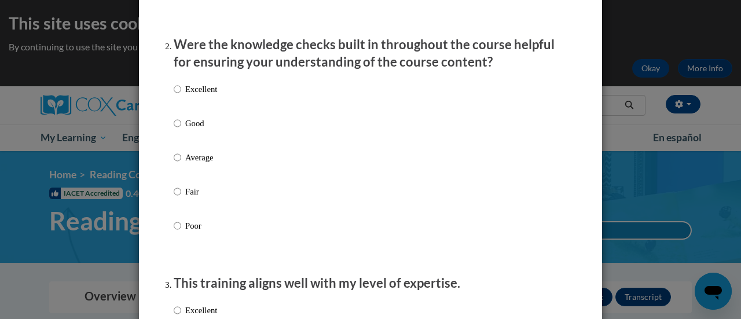
scroll to position [347, 0]
click at [174, 95] on input "Excellent" at bounding box center [178, 88] width 8 height 13
radio input "true"
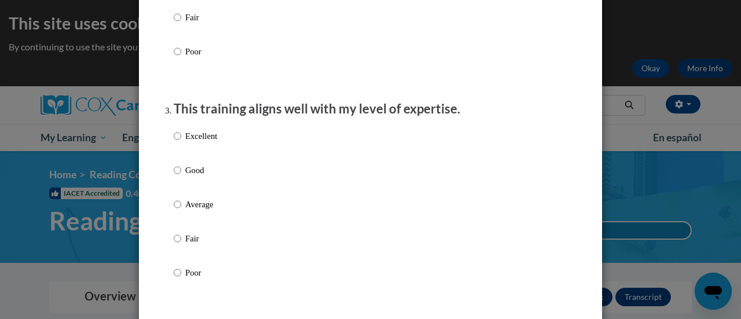
scroll to position [579, 0]
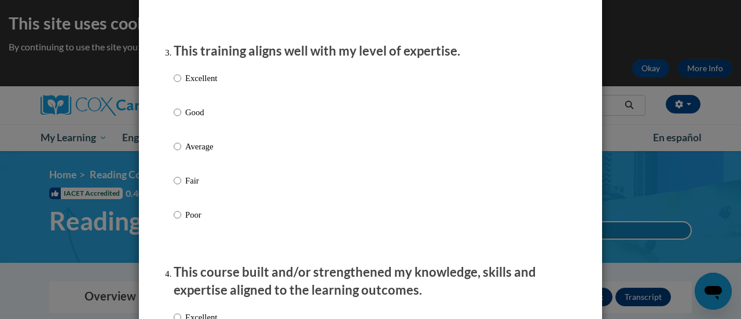
click at [177, 90] on label "Excellent" at bounding box center [195, 87] width 43 height 31
click at [177, 84] on input "Excellent" at bounding box center [178, 78] width 8 height 13
radio input "true"
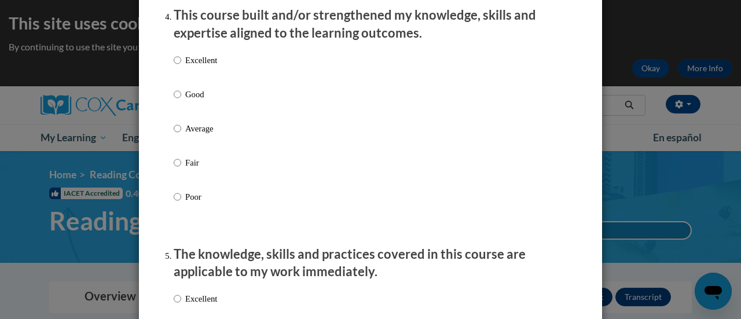
scroll to position [810, 0]
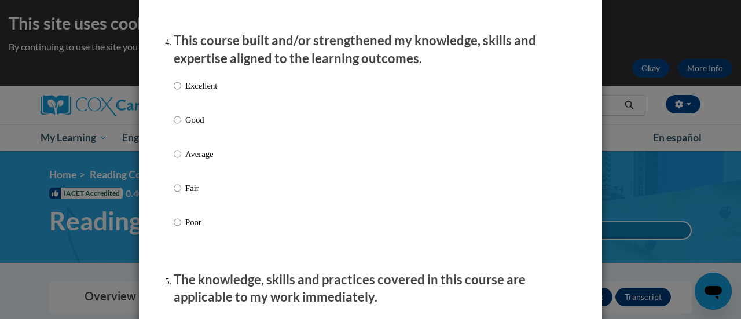
click at [185, 92] on p "Excellent" at bounding box center [201, 85] width 32 height 13
click at [181, 92] on input "Excellent" at bounding box center [178, 85] width 8 height 13
radio input "true"
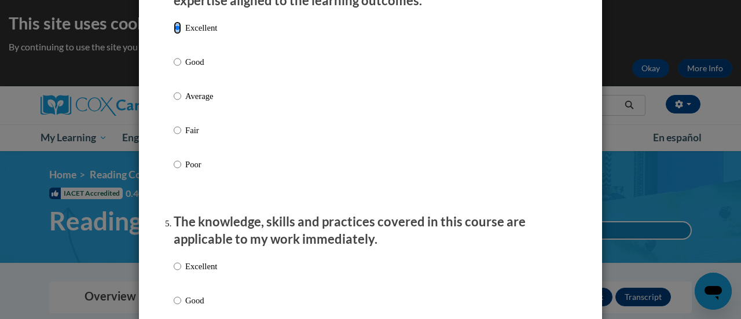
scroll to position [1042, 0]
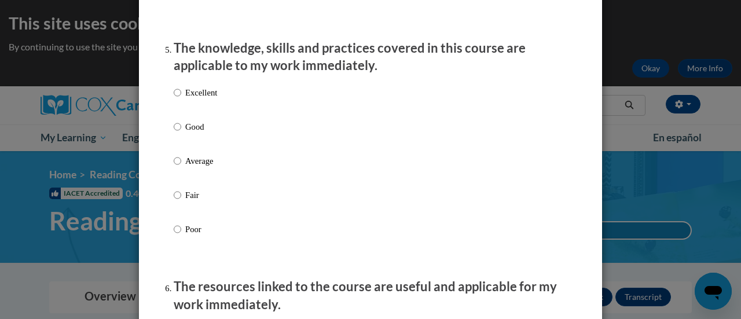
click at [168, 101] on ol "The structure of the course was clear, logical and easy to follow. Excellent Go…" at bounding box center [370, 220] width 411 height 2200
click at [177, 103] on label "Excellent" at bounding box center [195, 101] width 43 height 31
click at [177, 99] on input "Excellent" at bounding box center [178, 92] width 8 height 13
radio input "true"
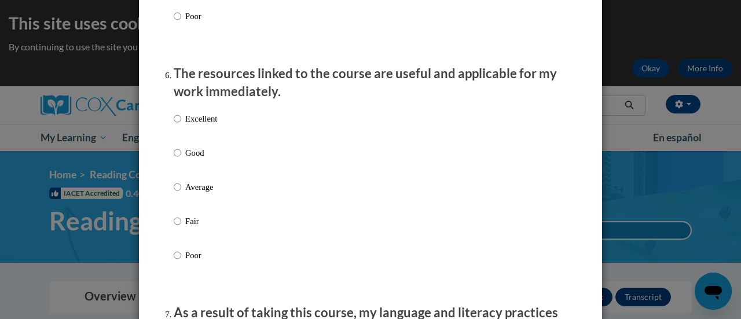
scroll to position [1273, 0]
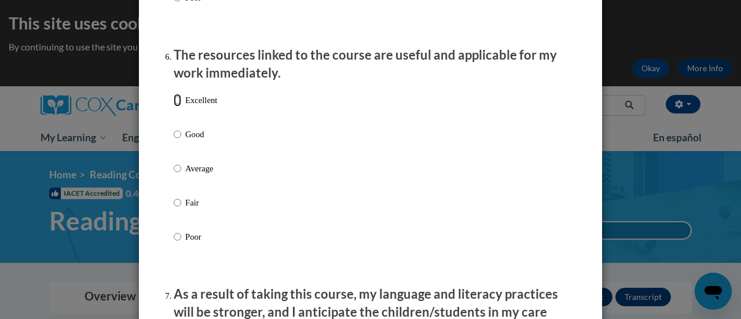
click at [174, 106] on input "Excellent" at bounding box center [178, 100] width 8 height 13
radio input "true"
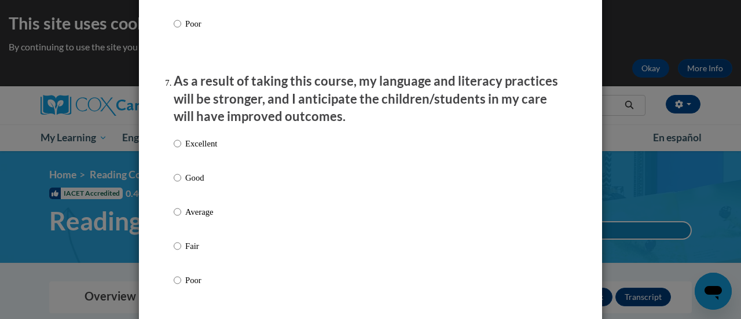
scroll to position [1505, 0]
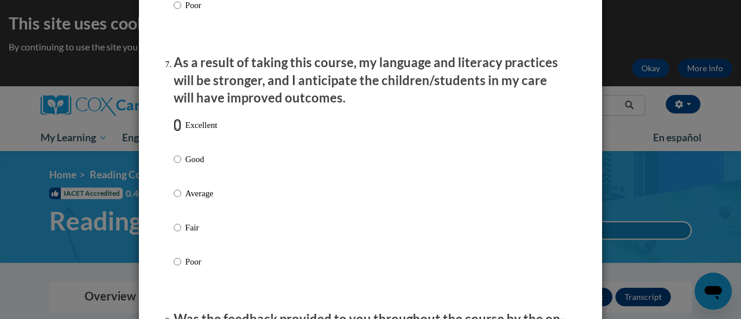
click at [174, 131] on input "Excellent" at bounding box center [178, 125] width 8 height 13
radio input "true"
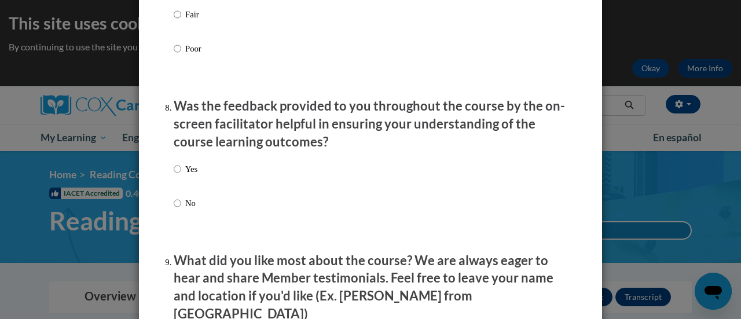
scroll to position [1736, 0]
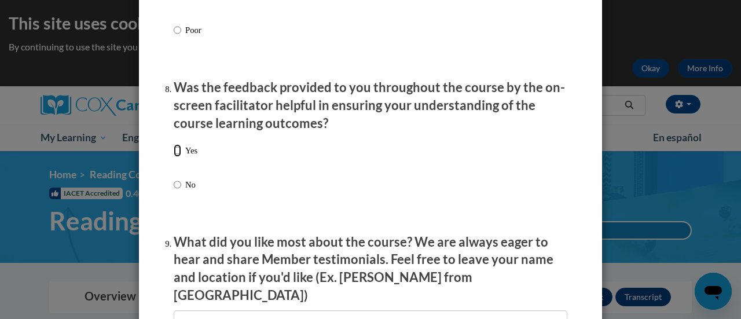
click at [174, 157] on input "Yes" at bounding box center [178, 150] width 8 height 13
radio input "true"
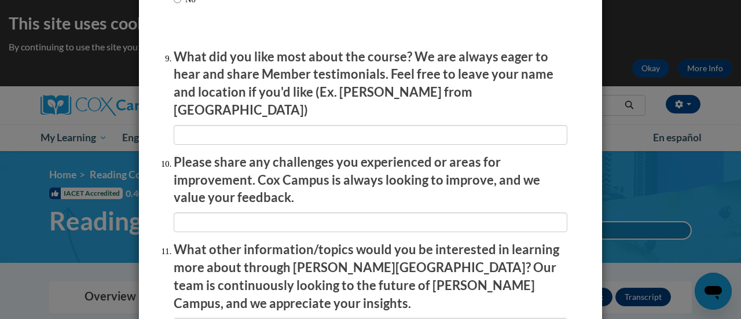
scroll to position [1922, 0]
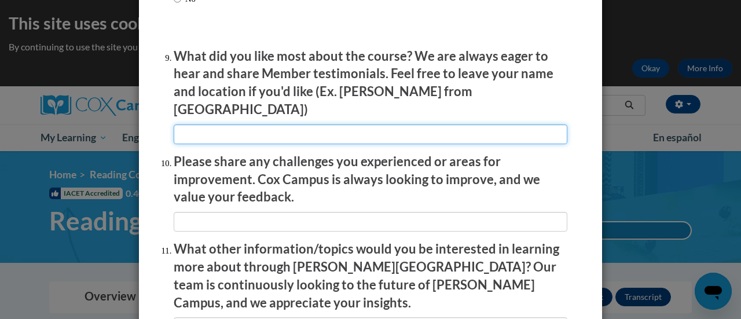
click at [266, 128] on input "textbox" at bounding box center [371, 134] width 394 height 20
type input "T"
type input "W"
type input "I"
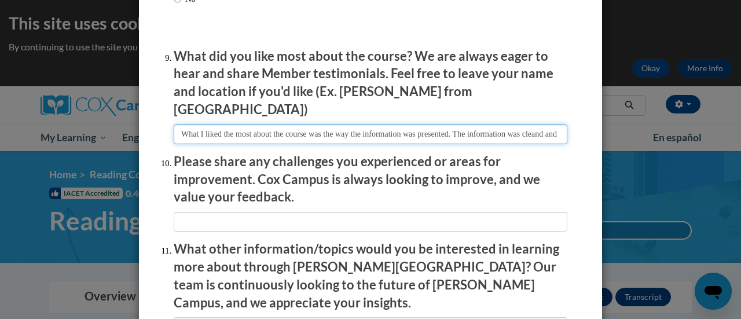
scroll to position [0, 42]
click at [535, 126] on input "textbox" at bounding box center [371, 134] width 394 height 20
click at [537, 128] on input "textbox" at bounding box center [371, 134] width 394 height 20
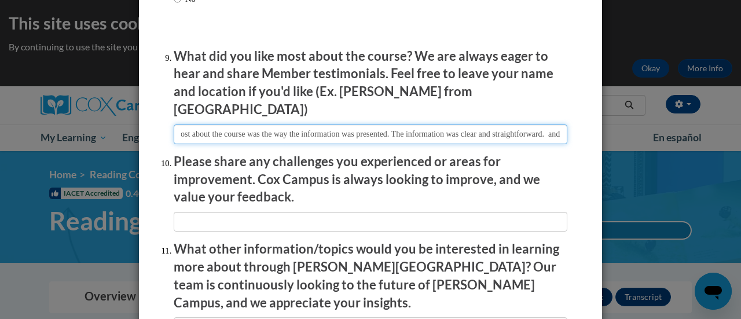
type input "What I liked the most about the course was the way the information was presente…"
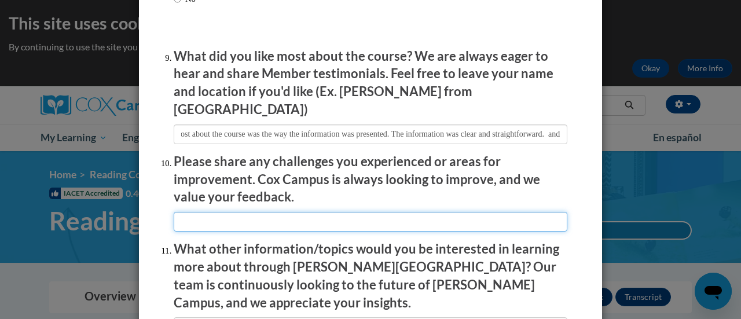
scroll to position [0, 0]
click at [263, 215] on input "textbox" at bounding box center [371, 222] width 394 height 20
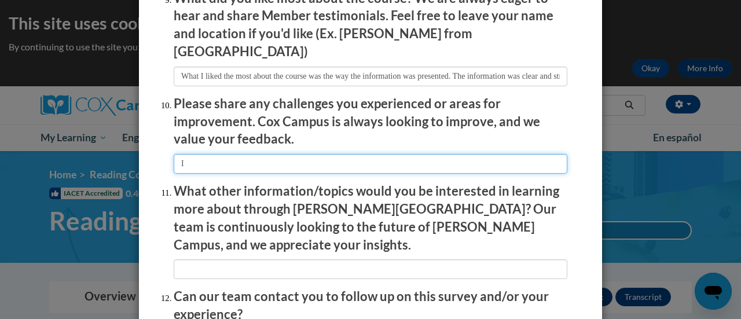
type input "I"
type input "O"
click at [280, 155] on input "textbox" at bounding box center [371, 164] width 394 height 20
click at [370, 158] on input "textbox" at bounding box center [371, 164] width 394 height 20
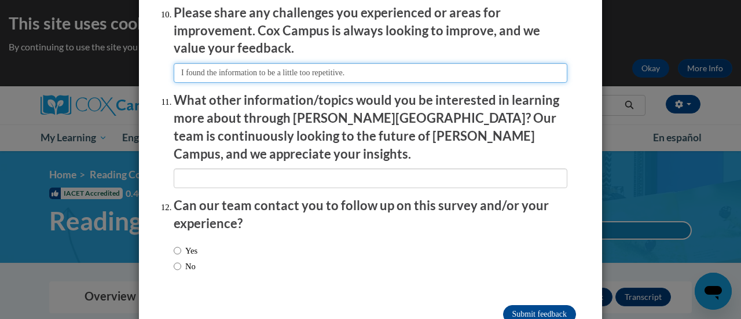
scroll to position [2087, 0]
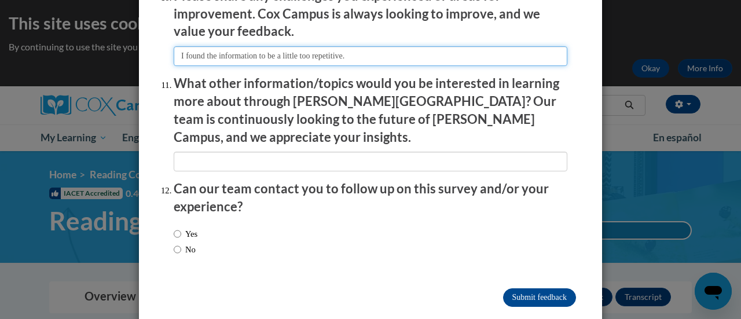
type input "I found the information to be a little too repetitive."
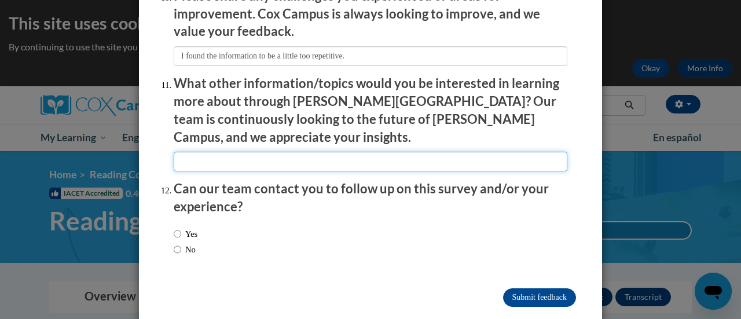
click at [207, 152] on input "textbox" at bounding box center [371, 162] width 394 height 20
type input "S"
click at [202, 152] on input "textbox" at bounding box center [371, 162] width 394 height 20
drag, startPoint x: 255, startPoint y: 139, endPoint x: 282, endPoint y: 142, distance: 27.9
click at [272, 152] on input "textbox" at bounding box center [371, 162] width 394 height 20
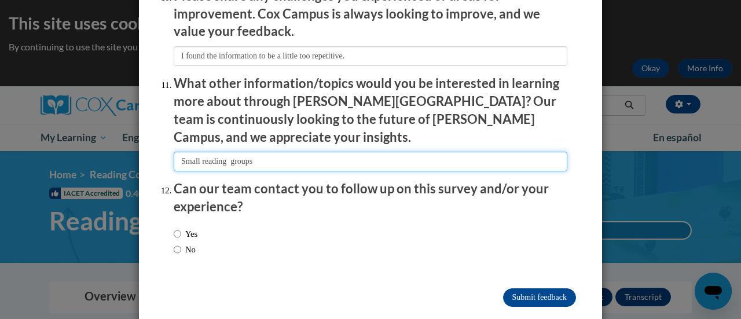
type input "Small reading groups"
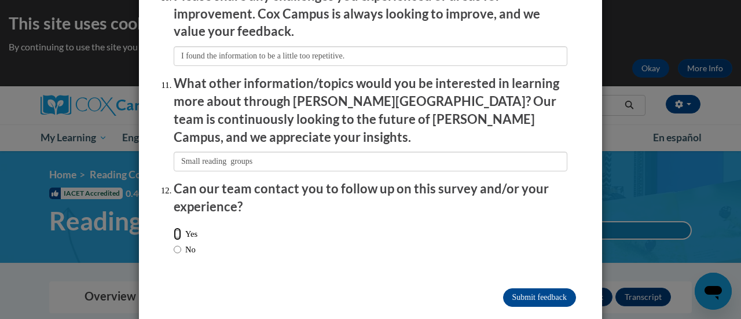
click at [174, 227] on input "Yes" at bounding box center [178, 233] width 8 height 13
radio input "true"
click at [525, 288] on input "Submit feedback" at bounding box center [539, 297] width 73 height 19
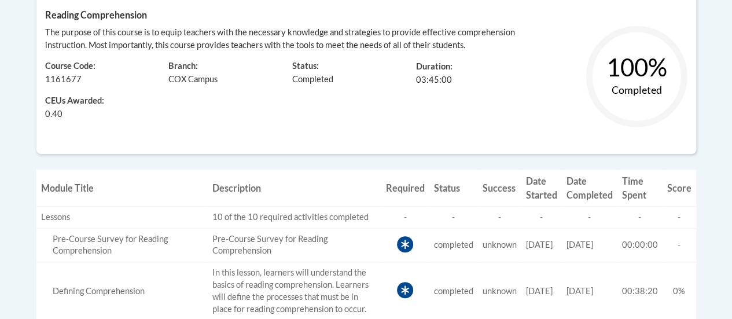
scroll to position [231, 0]
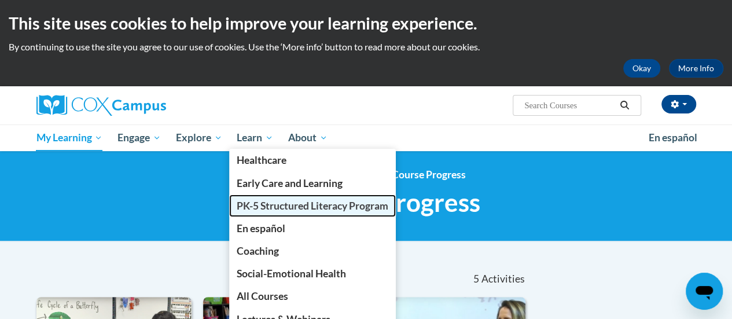
click at [273, 201] on span "PK-5 Structured Literacy Program" at bounding box center [313, 206] width 152 height 12
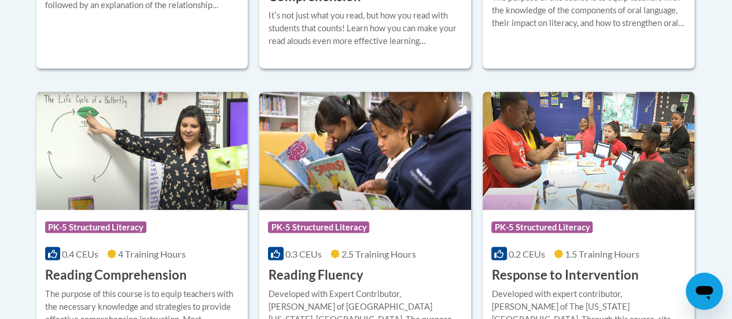
scroll to position [1100, 0]
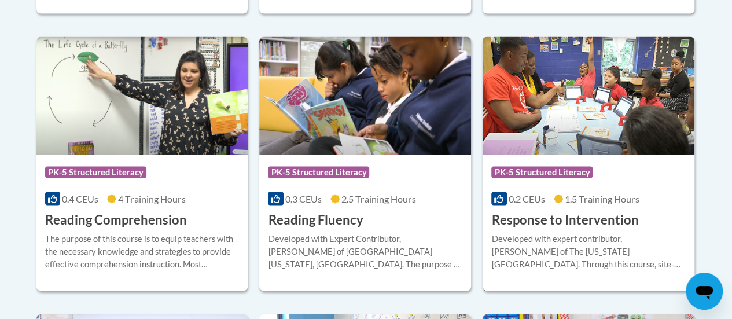
click at [591, 226] on h3 "Response to Intervention" at bounding box center [564, 220] width 147 height 18
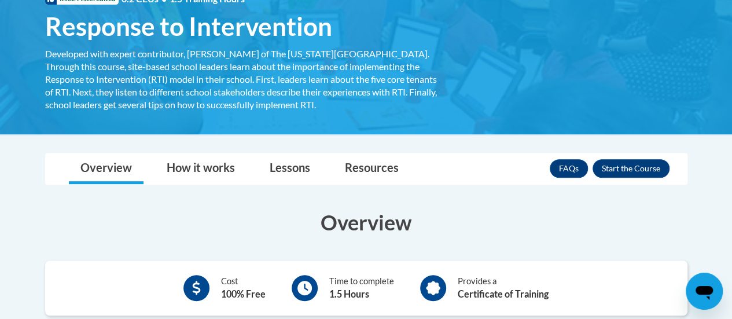
scroll to position [116, 0]
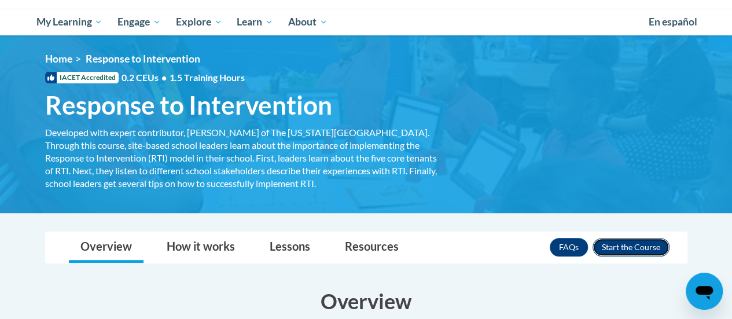
click at [631, 249] on button "Enroll" at bounding box center [631, 247] width 77 height 19
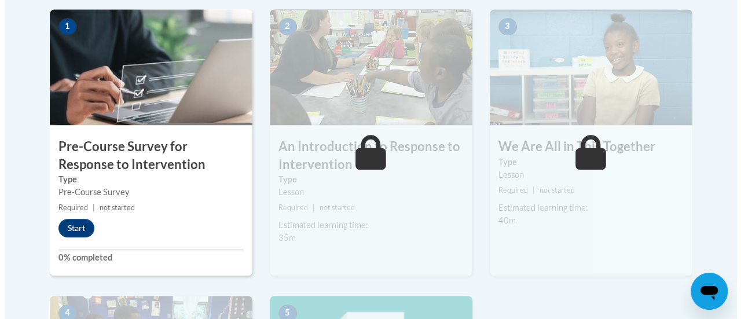
scroll to position [405, 0]
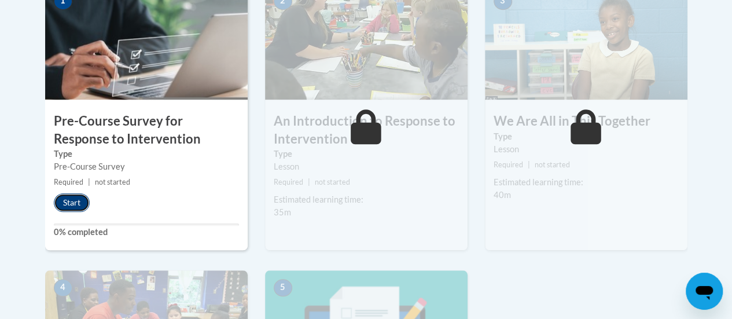
click at [74, 197] on button "Start" at bounding box center [72, 202] width 36 height 19
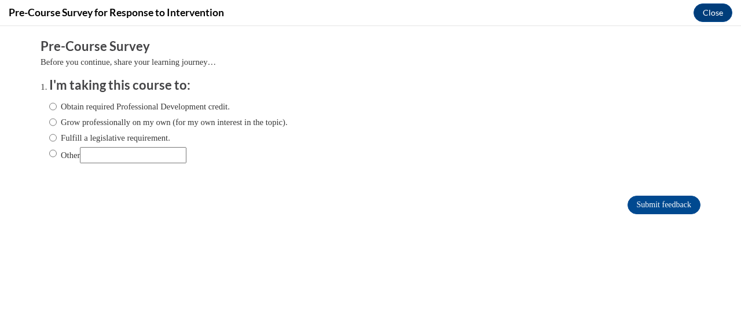
scroll to position [0, 0]
click at [49, 139] on input "Fulfill a legislative requirement." at bounding box center [53, 137] width 8 height 13
radio input "true"
click at [657, 205] on input "Submit feedback" at bounding box center [663, 205] width 73 height 19
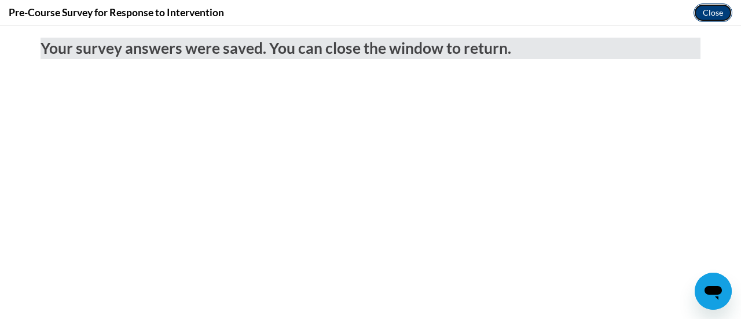
click at [708, 10] on button "Close" at bounding box center [712, 12] width 39 height 19
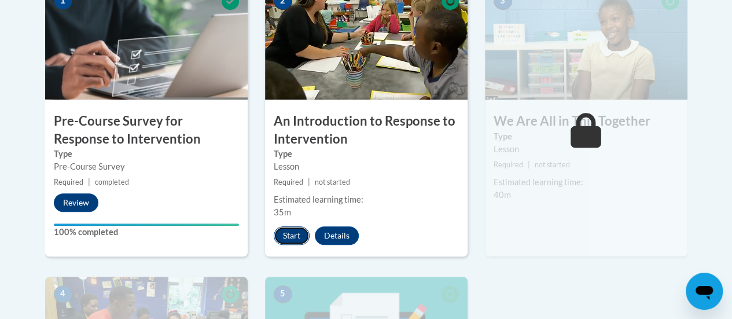
click at [282, 229] on button "Start" at bounding box center [292, 235] width 36 height 19
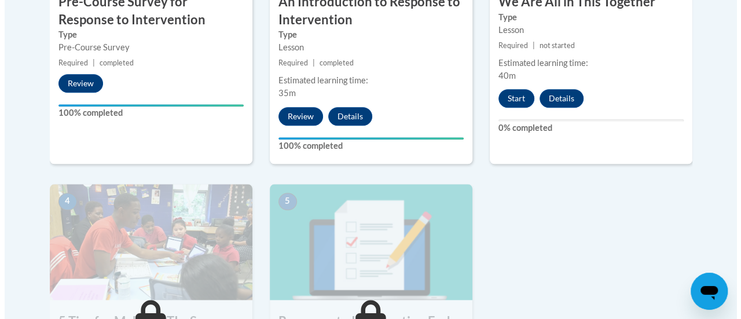
scroll to position [463, 0]
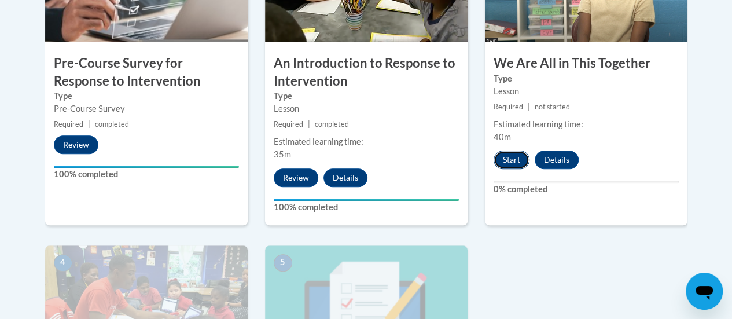
click at [508, 154] on button "Start" at bounding box center [512, 159] width 36 height 19
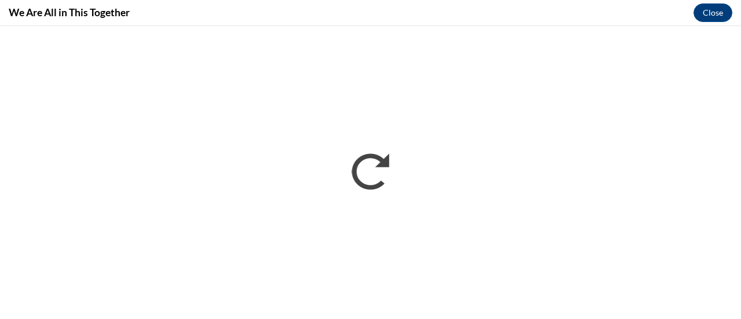
scroll to position [0, 0]
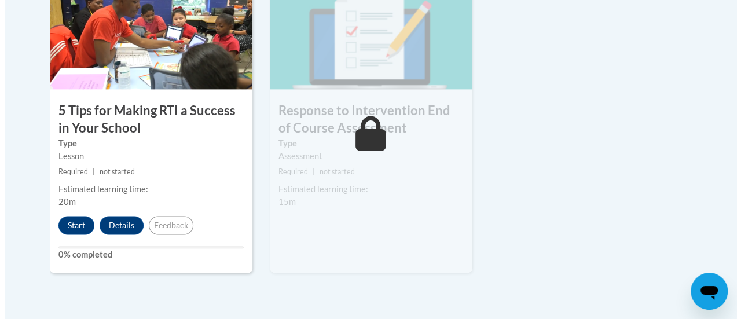
scroll to position [752, 0]
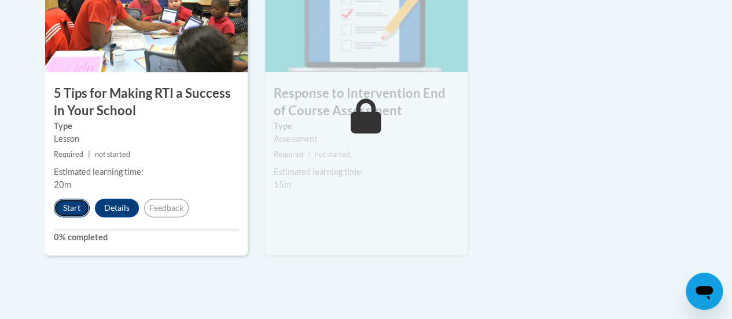
click at [63, 206] on button "Start" at bounding box center [72, 208] width 36 height 19
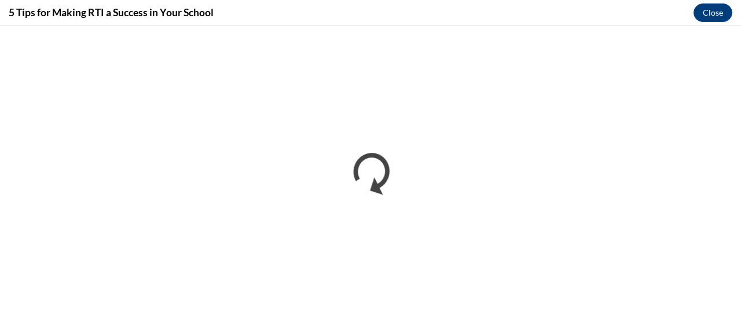
scroll to position [0, 0]
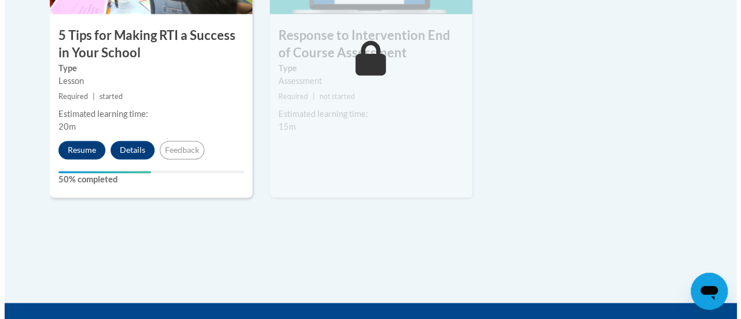
scroll to position [752, 0]
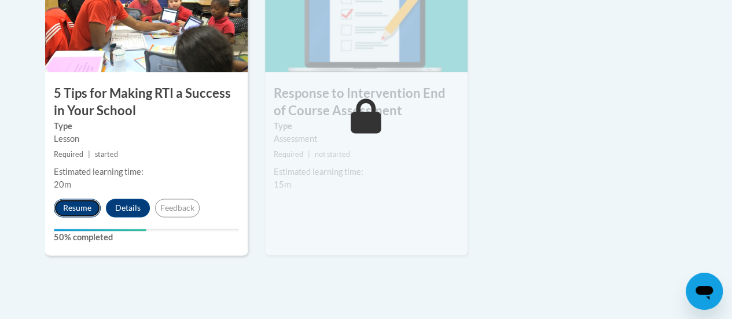
click at [82, 209] on button "Resume" at bounding box center [77, 208] width 47 height 19
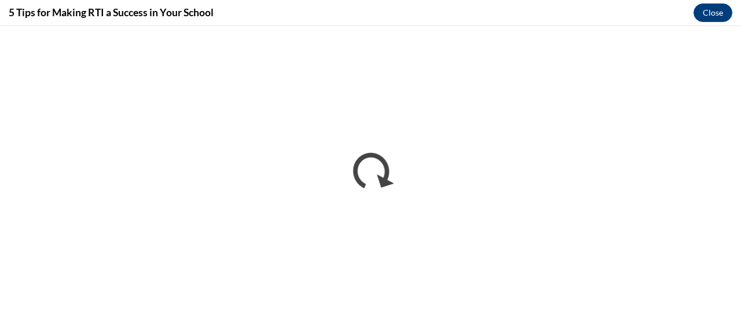
scroll to position [0, 0]
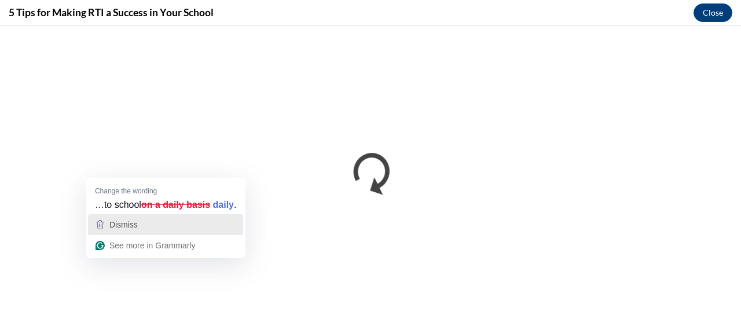
click at [195, 219] on div "Dismiss" at bounding box center [165, 224] width 145 height 17
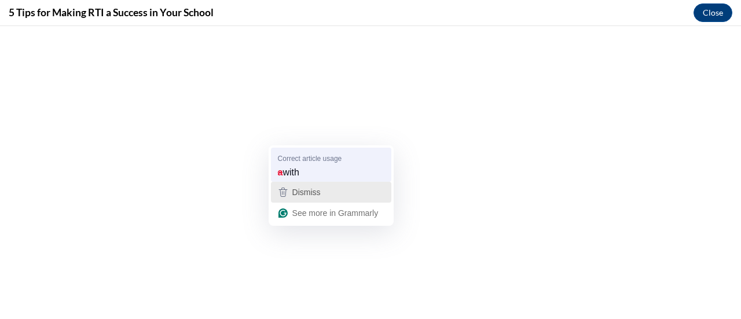
drag, startPoint x: 355, startPoint y: 182, endPoint x: 358, endPoint y: 177, distance: 6.3
click at [358, 177] on div "Correct article usage a with Dismiss See more in Grammarly" at bounding box center [331, 185] width 125 height 80
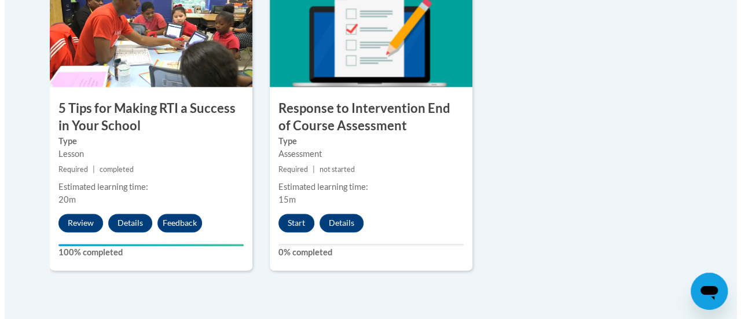
scroll to position [752, 0]
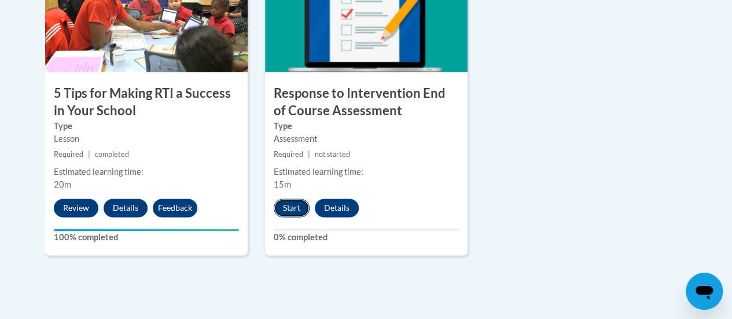
click at [291, 205] on button "Start" at bounding box center [292, 208] width 36 height 19
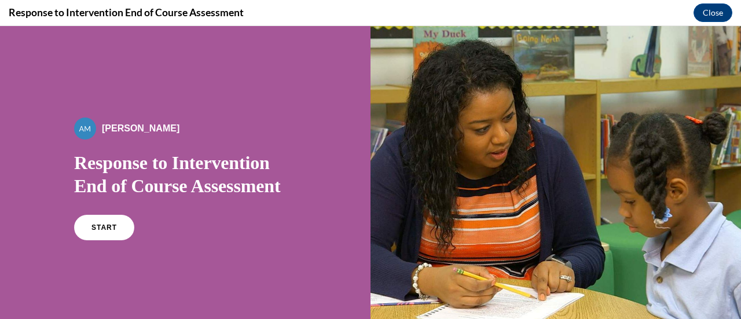
scroll to position [0, 0]
click at [97, 223] on link "START" at bounding box center [103, 227] width 63 height 27
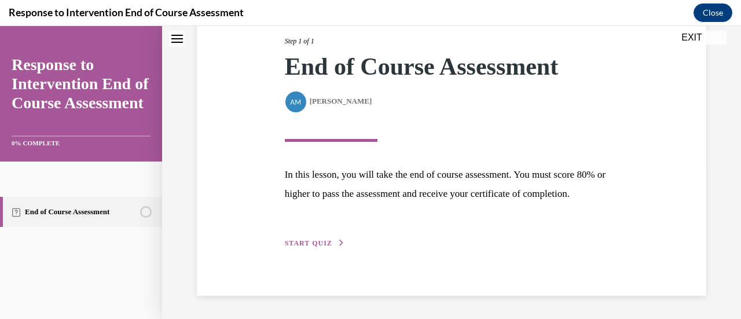
scroll to position [170, 0]
click at [307, 246] on span "START QUIZ" at bounding box center [308, 243] width 47 height 8
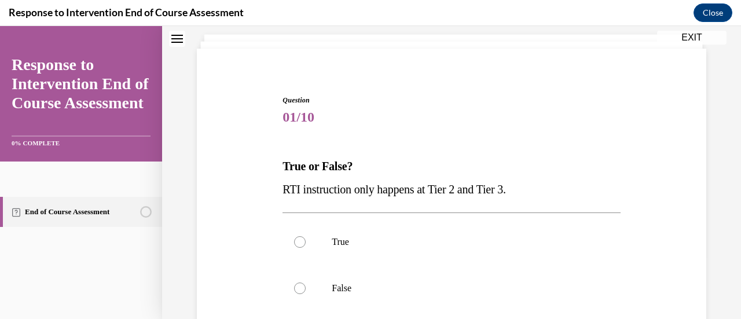
scroll to position [93, 0]
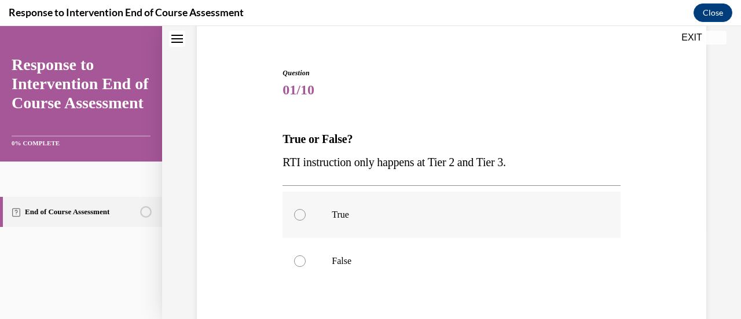
click at [302, 207] on label "True" at bounding box center [450, 215] width 337 height 46
click at [302, 209] on input "True" at bounding box center [300, 215] width 12 height 12
radio input "true"
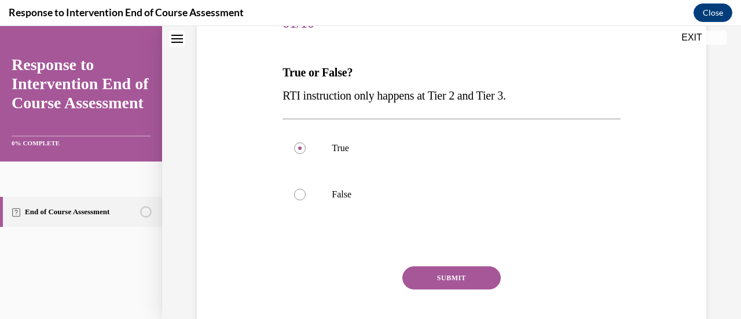
scroll to position [225, 0]
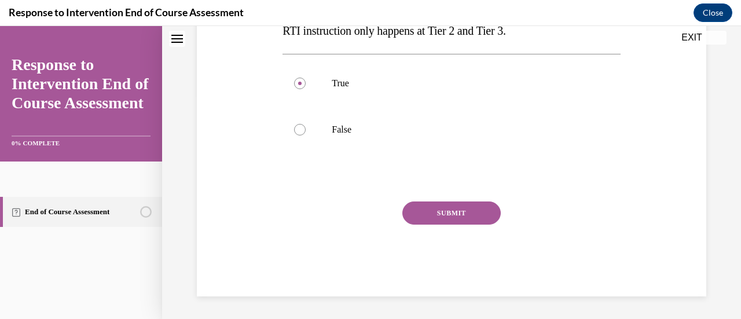
click at [432, 214] on button "SUBMIT" at bounding box center [451, 212] width 98 height 23
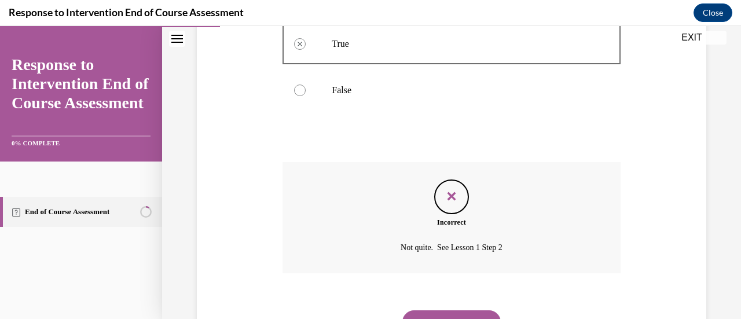
scroll to position [318, 0]
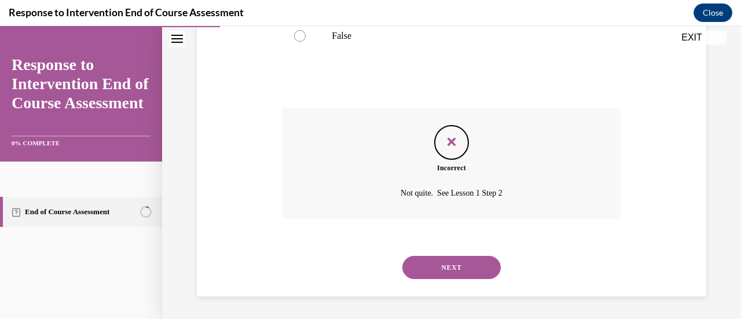
click at [440, 262] on button "NEXT" at bounding box center [451, 267] width 98 height 23
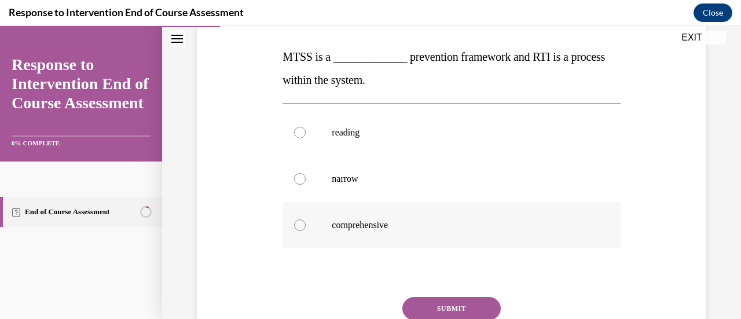
scroll to position [171, 0]
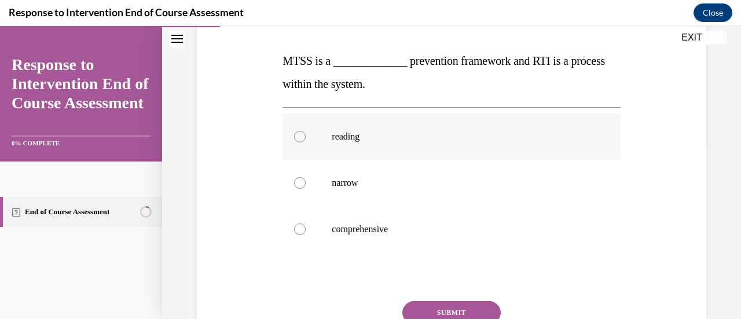
click at [347, 146] on label "reading" at bounding box center [450, 136] width 337 height 46
click at [306, 142] on input "reading" at bounding box center [300, 137] width 12 height 12
radio input "true"
click at [435, 304] on button "SUBMIT" at bounding box center [451, 312] width 98 height 23
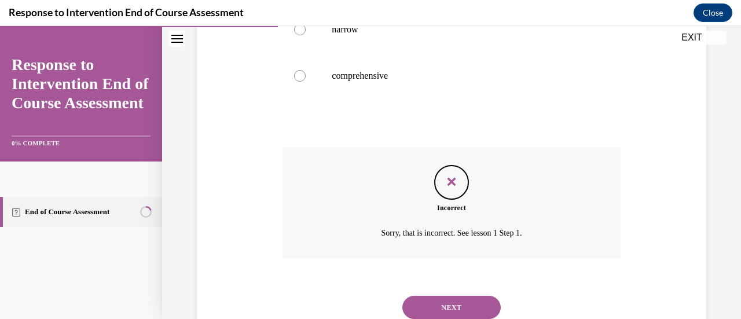
scroll to position [365, 0]
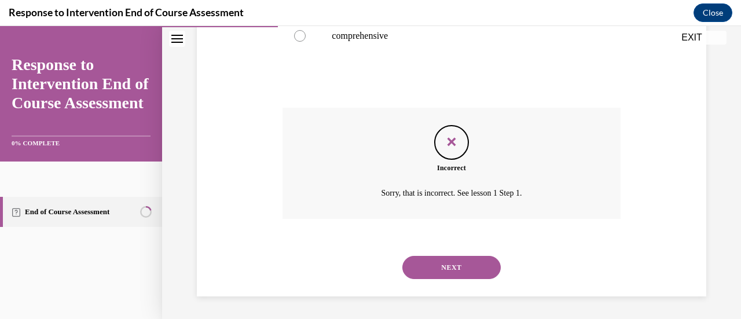
click at [441, 268] on button "NEXT" at bounding box center [451, 267] width 98 height 23
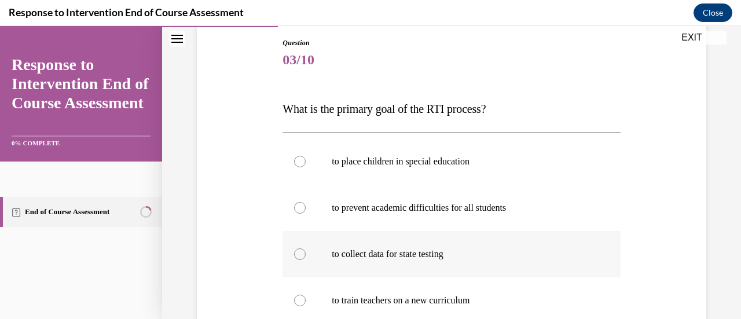
scroll to position [174, 0]
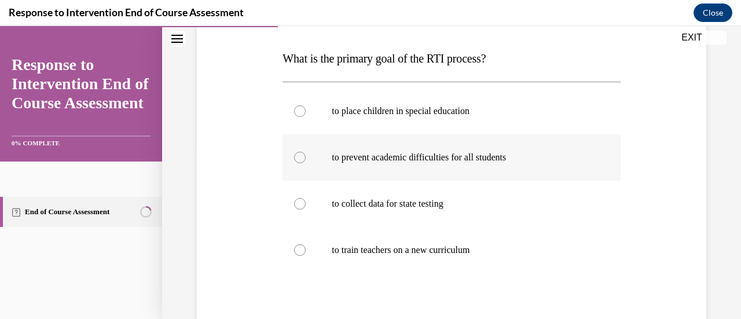
click at [325, 156] on label "to prevent academic difficulties for all students" at bounding box center [450, 157] width 337 height 46
click at [306, 156] on input "to prevent academic difficulties for all students" at bounding box center [300, 158] width 12 height 12
radio input "true"
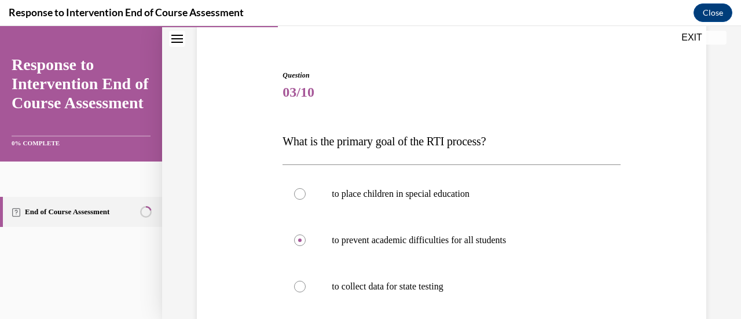
scroll to position [231, 0]
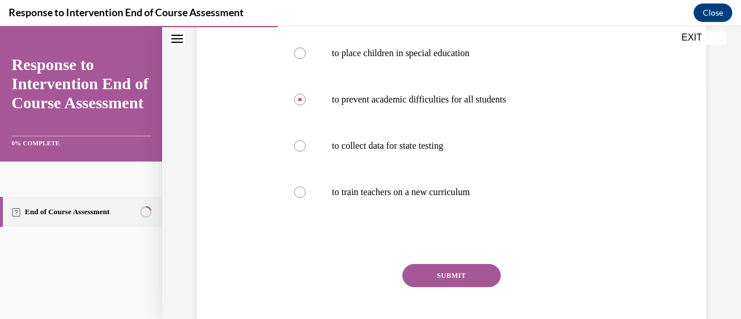
click at [463, 267] on button "SUBMIT" at bounding box center [451, 275] width 98 height 23
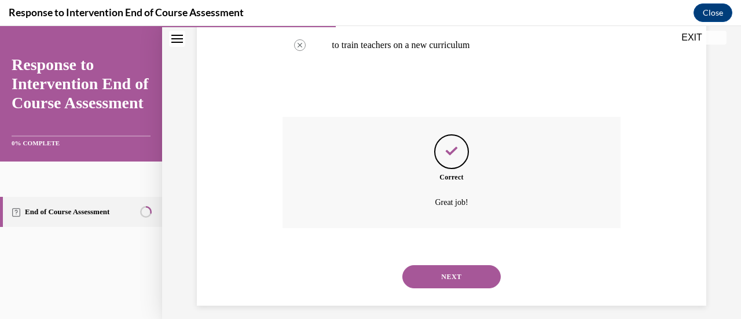
scroll to position [388, 0]
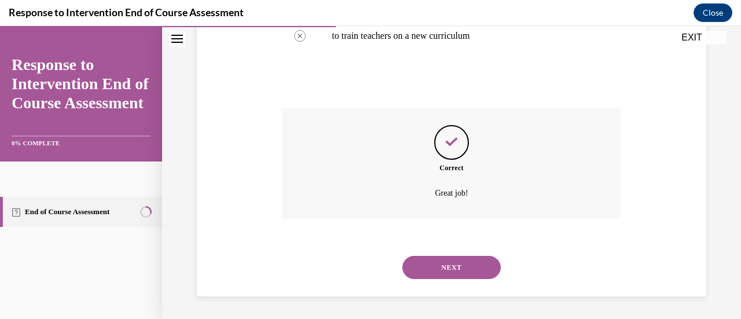
click at [481, 262] on button "NEXT" at bounding box center [451, 267] width 98 height 23
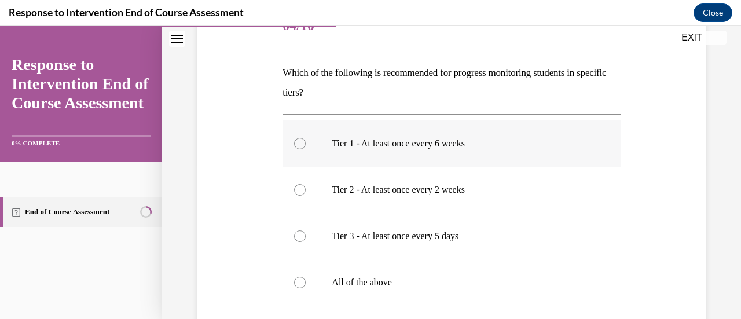
scroll to position [174, 0]
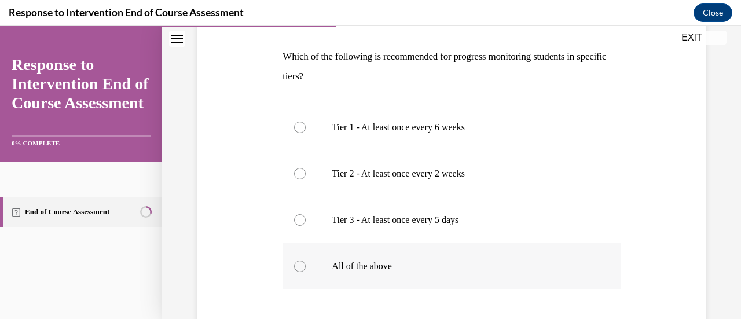
click at [303, 261] on label "All of the above" at bounding box center [450, 266] width 337 height 46
click at [303, 261] on input "All of the above" at bounding box center [300, 266] width 12 height 12
radio input "true"
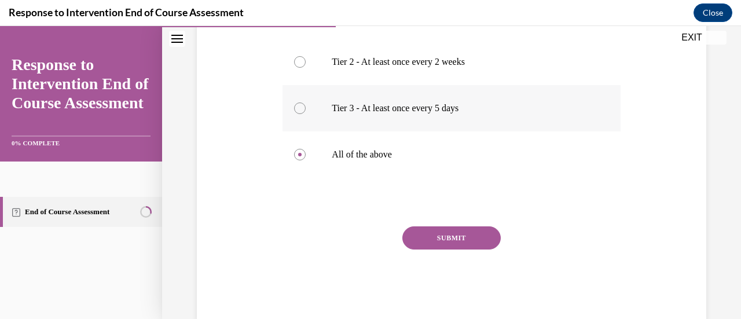
scroll to position [310, 0]
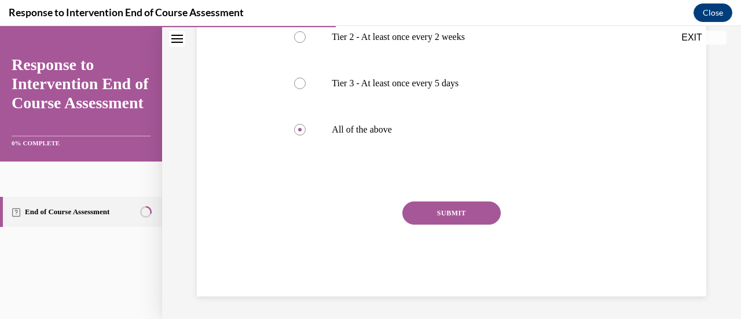
click at [424, 203] on button "SUBMIT" at bounding box center [451, 212] width 98 height 23
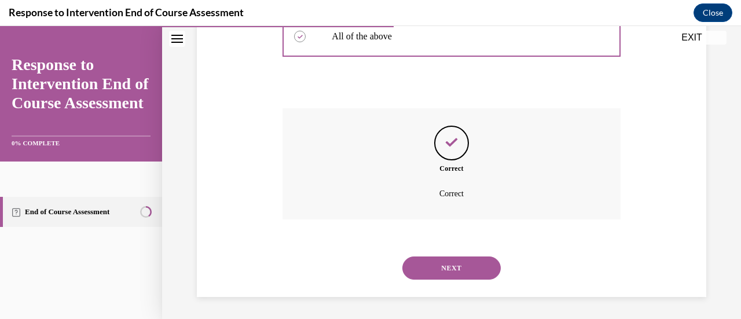
scroll to position [404, 0]
click at [427, 256] on button "NEXT" at bounding box center [451, 267] width 98 height 23
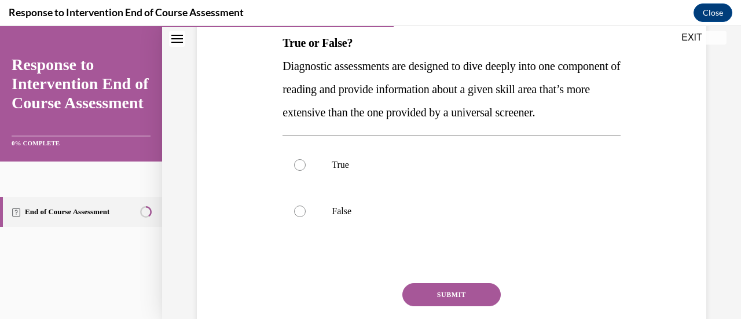
scroll to position [174, 0]
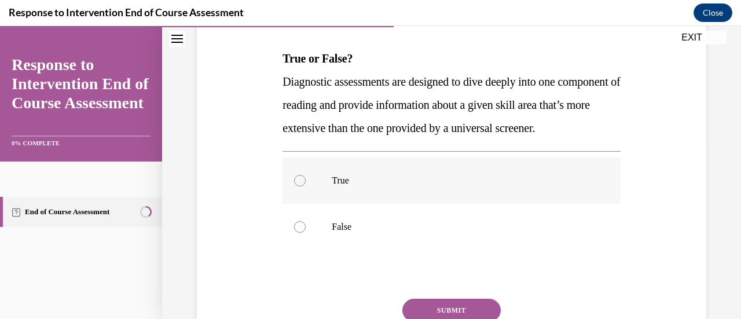
click at [302, 186] on div at bounding box center [300, 181] width 12 height 12
click at [302, 186] on input "True" at bounding box center [300, 181] width 12 height 12
radio input "true"
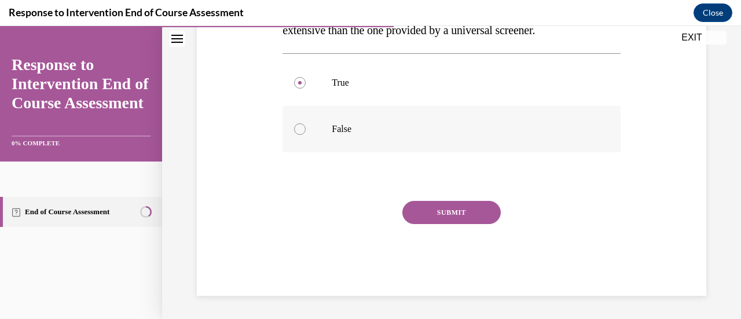
scroll to position [294, 0]
click at [451, 209] on button "SUBMIT" at bounding box center [451, 212] width 98 height 23
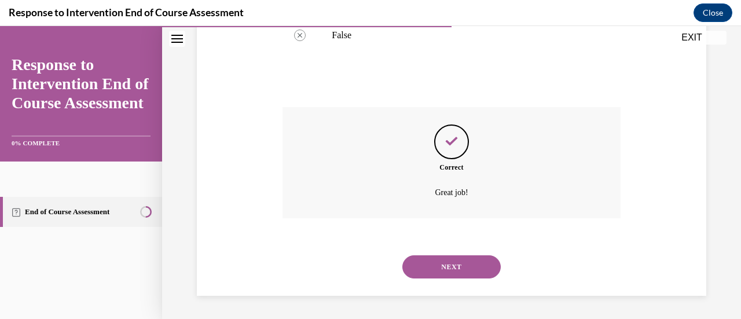
scroll to position [388, 0]
drag, startPoint x: 439, startPoint y: 273, endPoint x: 436, endPoint y: 264, distance: 9.2
click at [440, 273] on button "NEXT" at bounding box center [451, 266] width 98 height 23
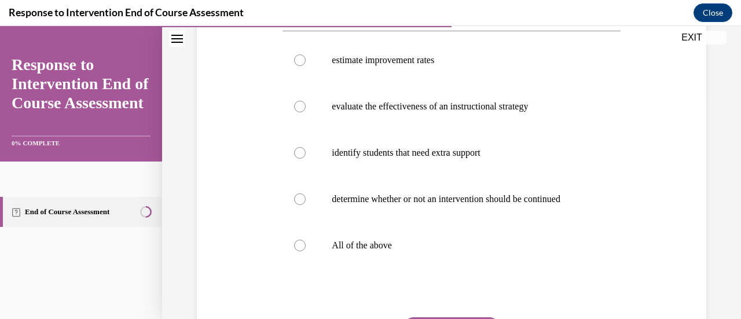
scroll to position [242, 0]
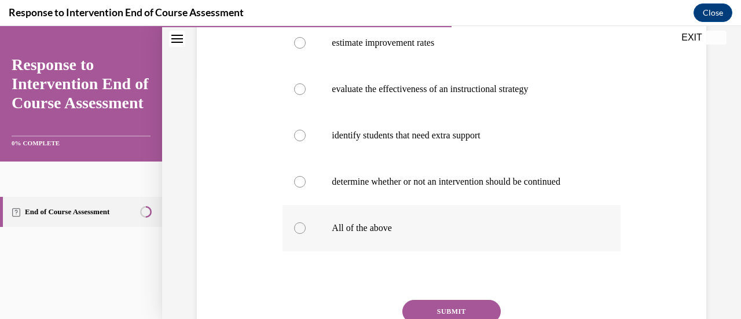
click at [305, 228] on label "All of the above" at bounding box center [450, 228] width 337 height 46
click at [305, 228] on input "All of the above" at bounding box center [300, 228] width 12 height 12
radio input "true"
click at [413, 308] on button "SUBMIT" at bounding box center [451, 311] width 98 height 23
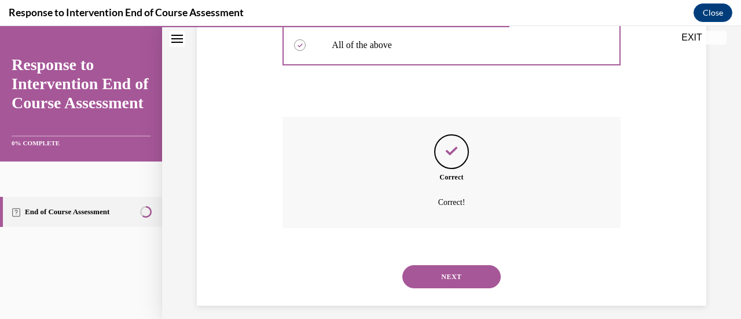
scroll to position [434, 0]
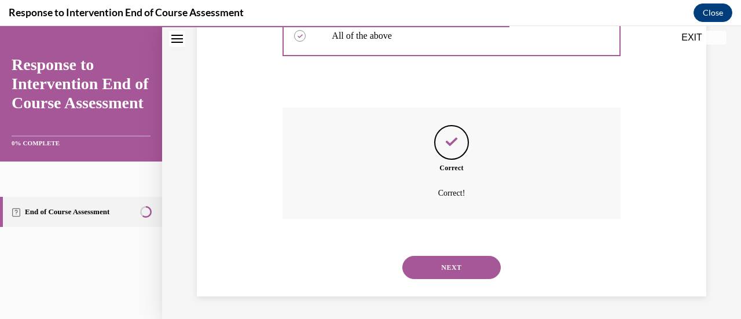
click at [449, 263] on button "NEXT" at bounding box center [451, 267] width 98 height 23
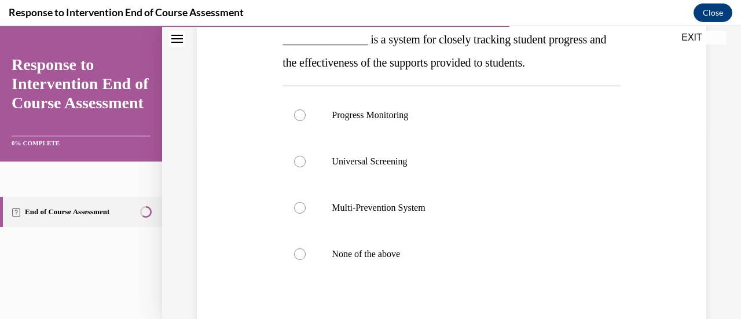
scroll to position [193, 0]
click at [297, 113] on div at bounding box center [300, 115] width 12 height 12
click at [297, 113] on input "Progress Monitoring" at bounding box center [300, 115] width 12 height 12
radio input "true"
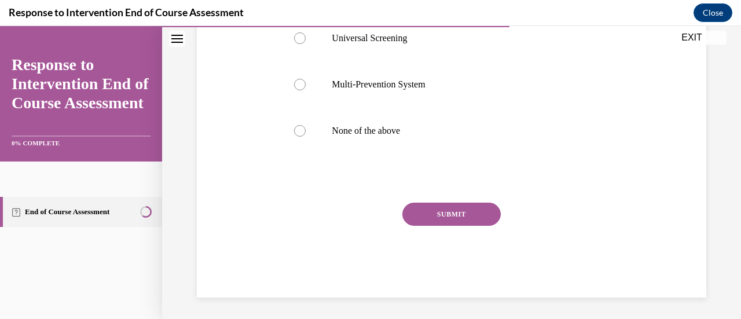
scroll to position [317, 0]
click at [440, 201] on button "SUBMIT" at bounding box center [451, 212] width 98 height 23
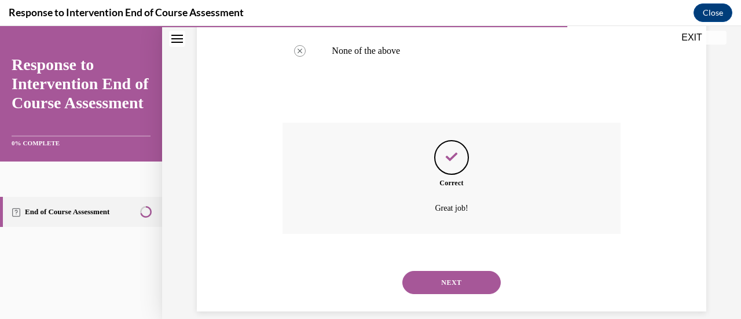
scroll to position [411, 0]
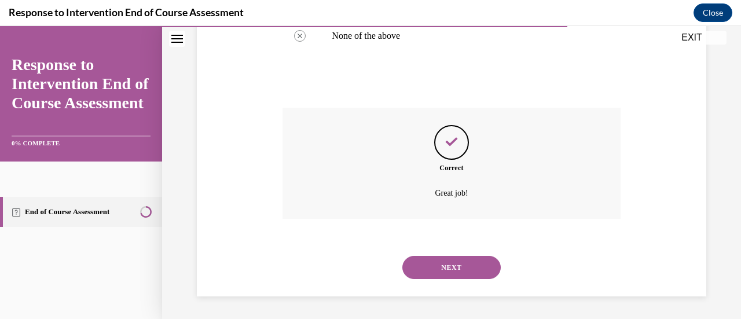
click at [479, 258] on button "NEXT" at bounding box center [451, 267] width 98 height 23
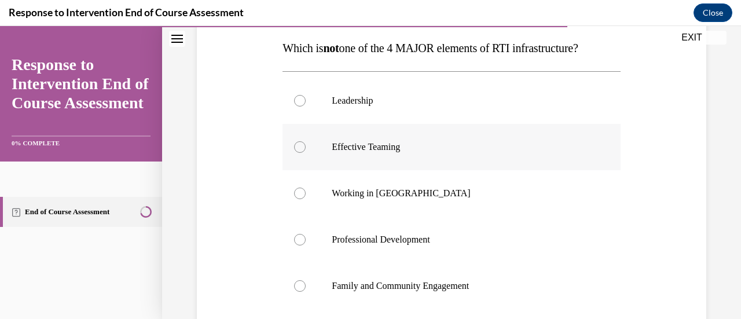
scroll to position [189, 0]
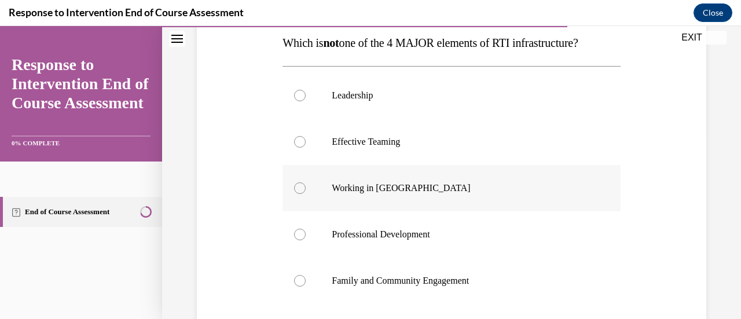
click at [301, 188] on div at bounding box center [300, 188] width 12 height 12
click at [301, 188] on input "Working in Silos" at bounding box center [300, 188] width 12 height 12
radio input "true"
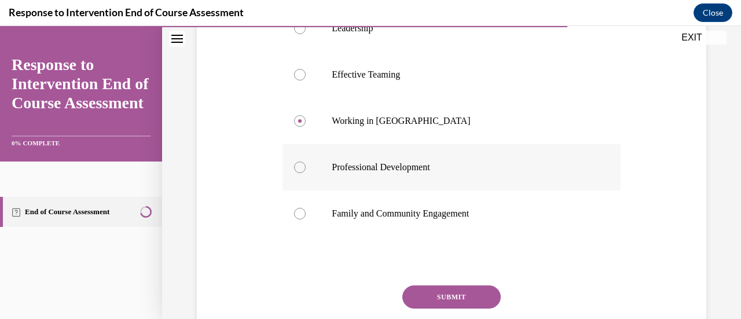
scroll to position [305, 0]
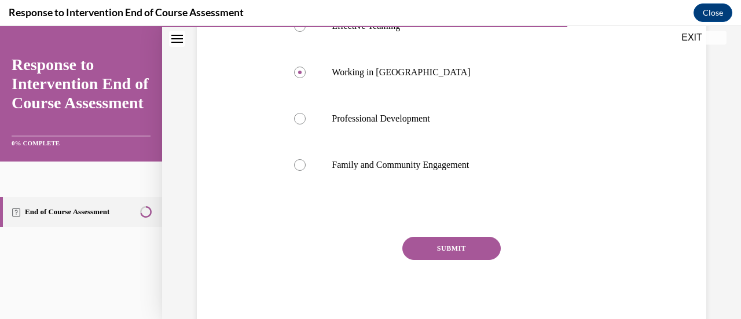
click at [438, 248] on button "SUBMIT" at bounding box center [451, 248] width 98 height 23
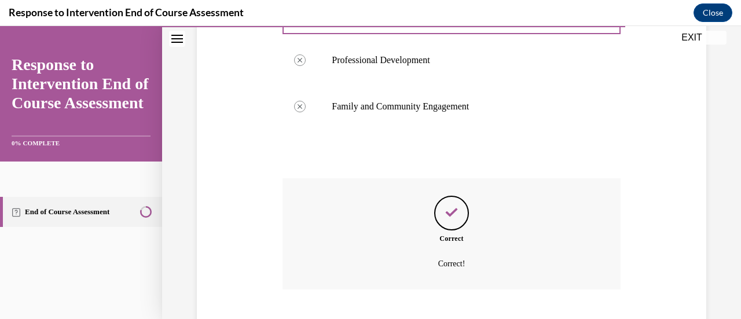
scroll to position [434, 0]
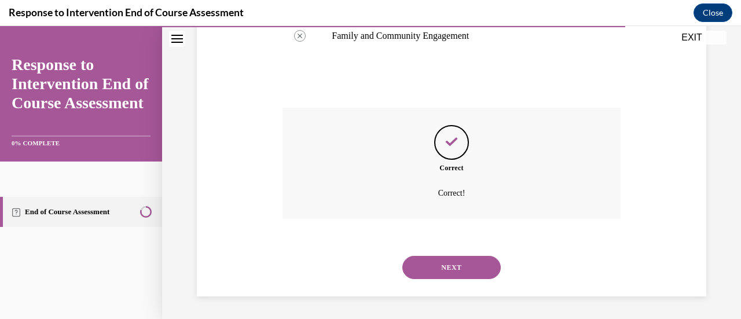
drag, startPoint x: 458, startPoint y: 263, endPoint x: 448, endPoint y: 252, distance: 14.7
click at [460, 262] on button "NEXT" at bounding box center [451, 267] width 98 height 23
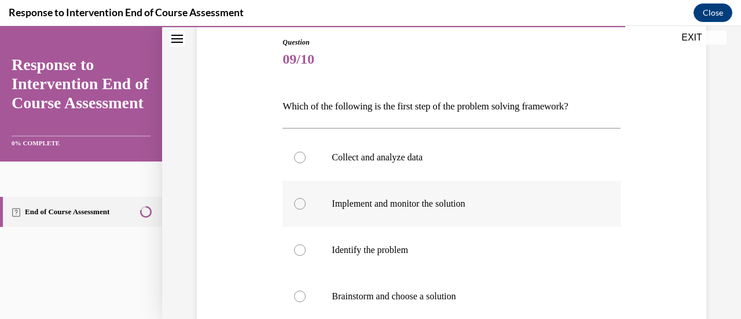
scroll to position [174, 0]
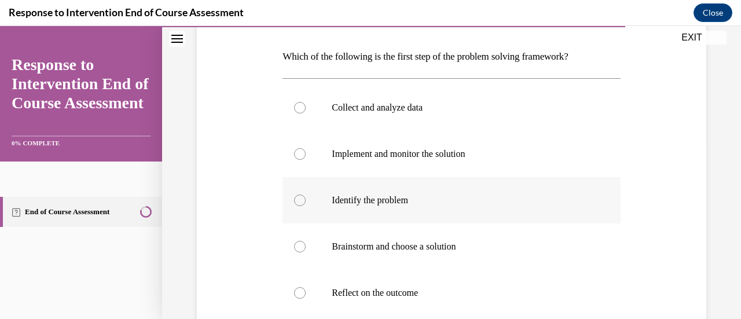
click at [313, 197] on label "Identify the problem" at bounding box center [450, 200] width 337 height 46
click at [306, 197] on input "Identify the problem" at bounding box center [300, 200] width 12 height 12
radio input "true"
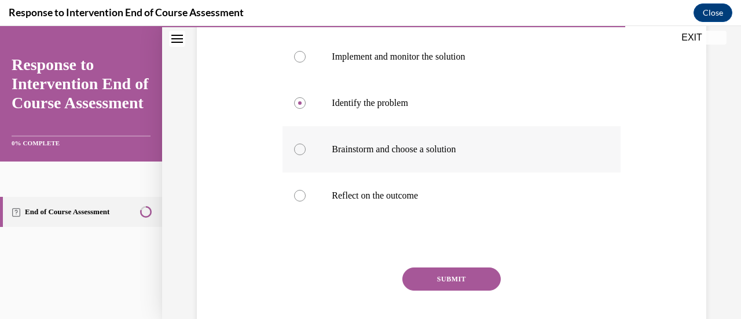
scroll to position [289, 0]
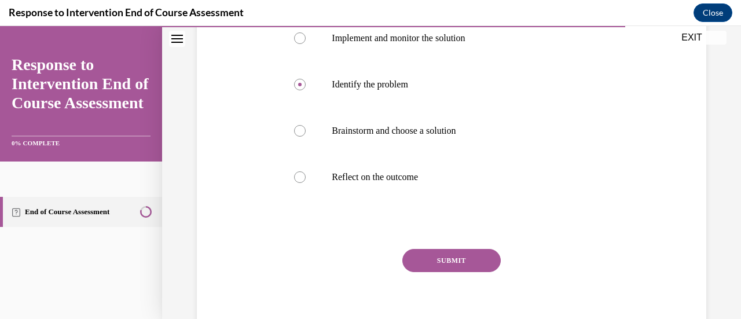
click at [446, 253] on button "SUBMIT" at bounding box center [451, 260] width 98 height 23
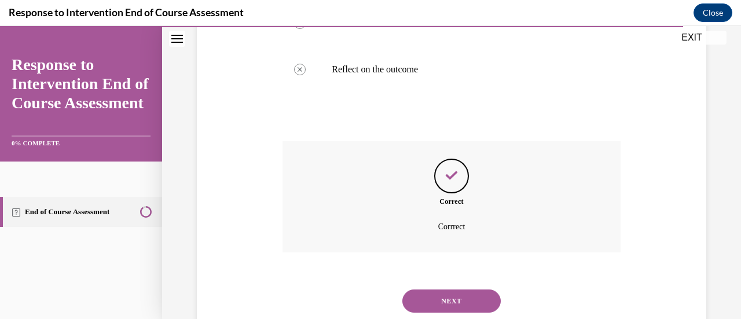
scroll to position [431, 0]
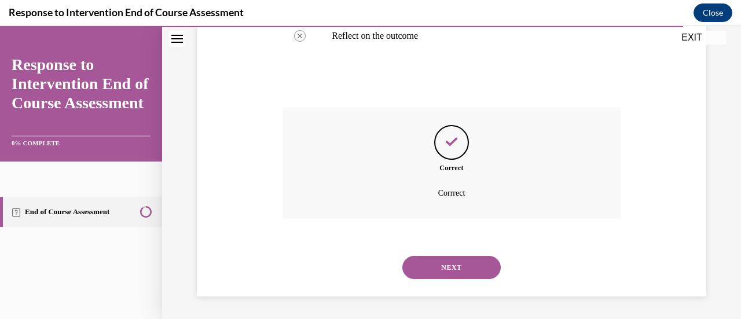
drag, startPoint x: 439, startPoint y: 262, endPoint x: 428, endPoint y: 260, distance: 10.7
click at [438, 262] on button "NEXT" at bounding box center [451, 267] width 98 height 23
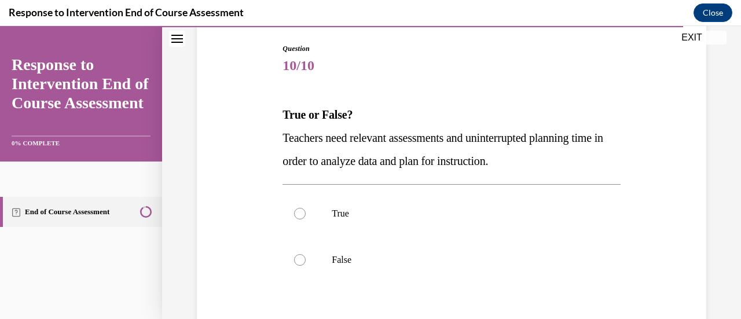
scroll to position [174, 0]
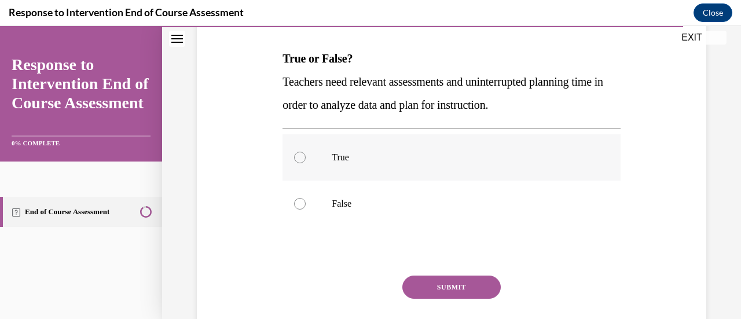
click at [310, 156] on label "True" at bounding box center [450, 157] width 337 height 46
click at [306, 156] on input "True" at bounding box center [300, 158] width 12 height 12
radio input "true"
click at [466, 280] on button "SUBMIT" at bounding box center [451, 286] width 98 height 23
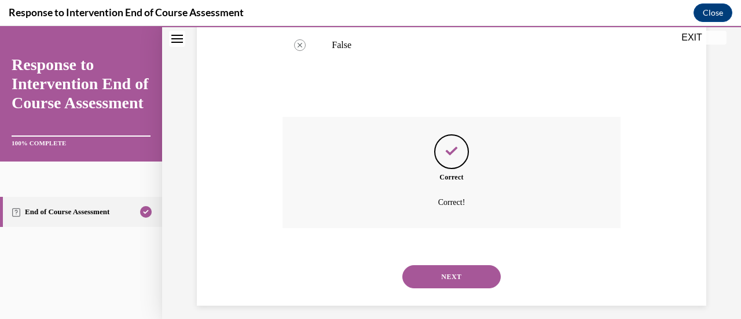
scroll to position [341, 0]
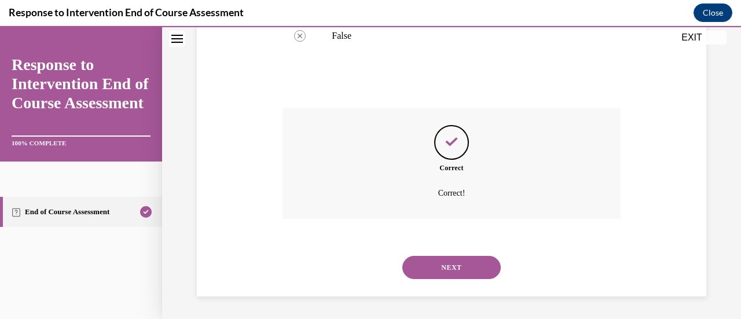
click at [455, 263] on button "NEXT" at bounding box center [451, 267] width 98 height 23
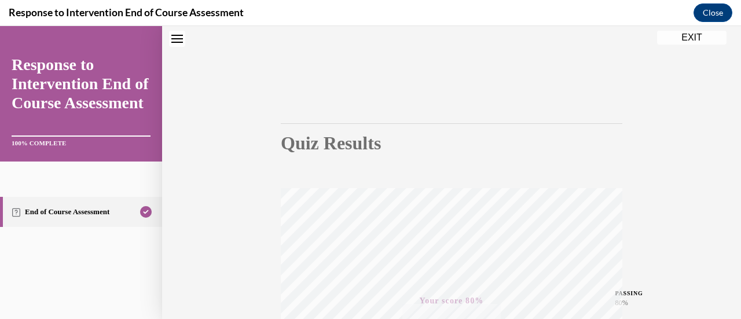
scroll to position [0, 0]
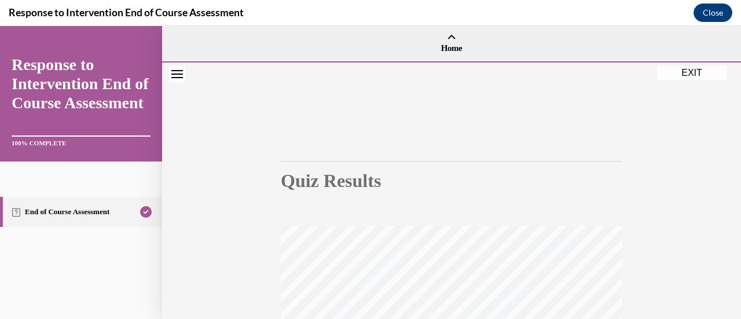
click at [681, 72] on button "EXIT" at bounding box center [691, 73] width 69 height 14
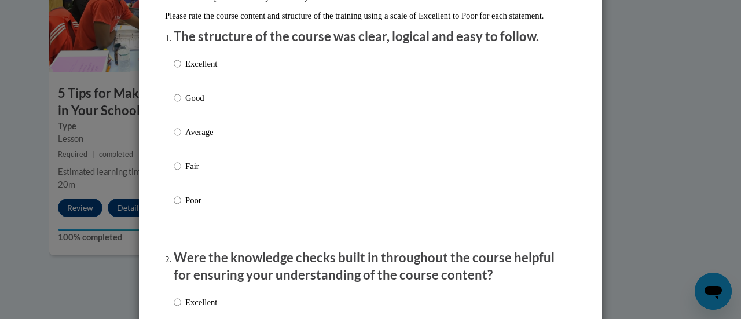
scroll to position [134, 0]
click at [177, 73] on label "Excellent" at bounding box center [195, 72] width 43 height 31
click at [177, 69] on input "Excellent" at bounding box center [178, 63] width 8 height 13
radio input "true"
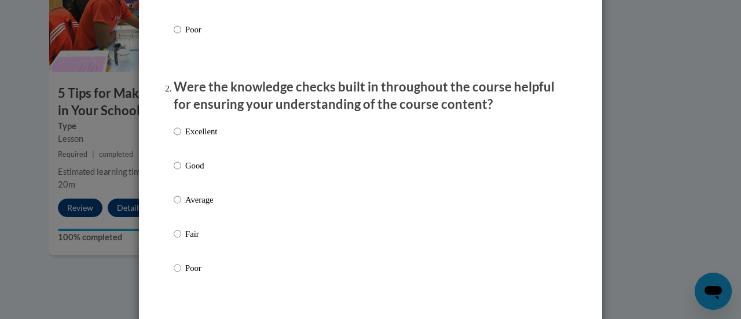
scroll to position [308, 0]
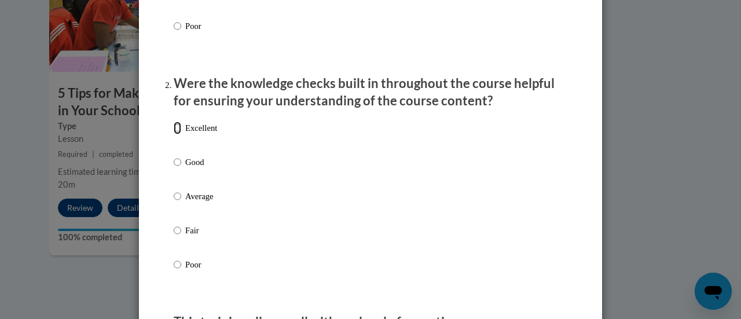
click at [174, 134] on input "Excellent" at bounding box center [178, 128] width 8 height 13
radio input "true"
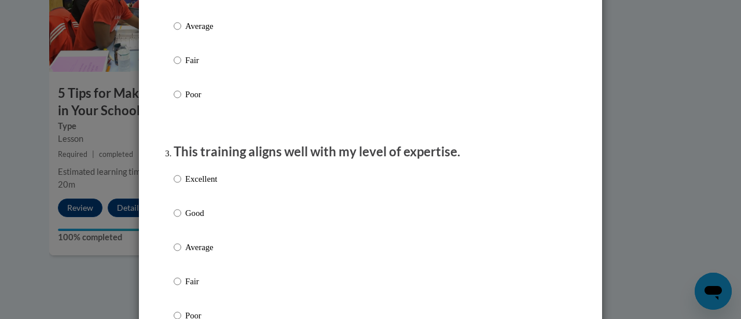
scroll to position [539, 0]
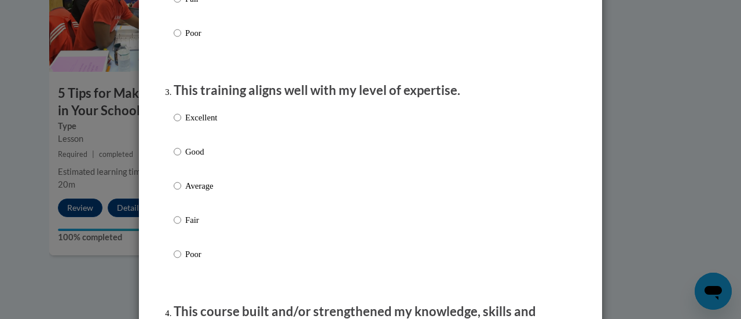
click at [178, 130] on label "Excellent" at bounding box center [195, 126] width 43 height 31
click at [178, 124] on input "Excellent" at bounding box center [178, 117] width 8 height 13
radio input "true"
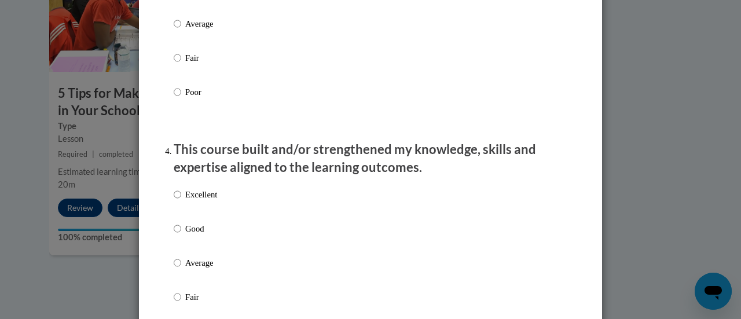
scroll to position [713, 0]
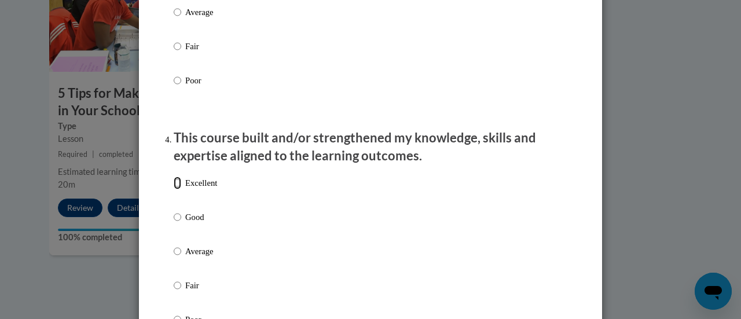
click at [175, 189] on input "Excellent" at bounding box center [178, 183] width 8 height 13
radio input "true"
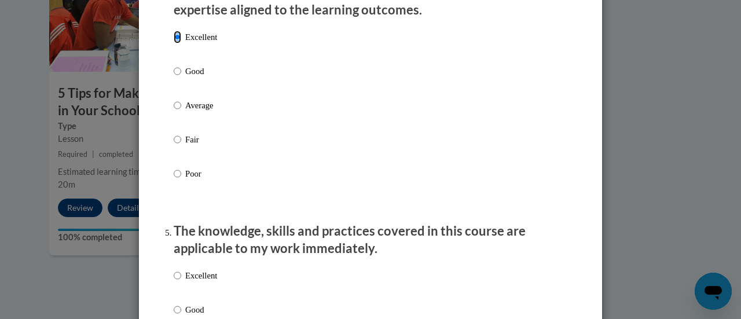
scroll to position [887, 0]
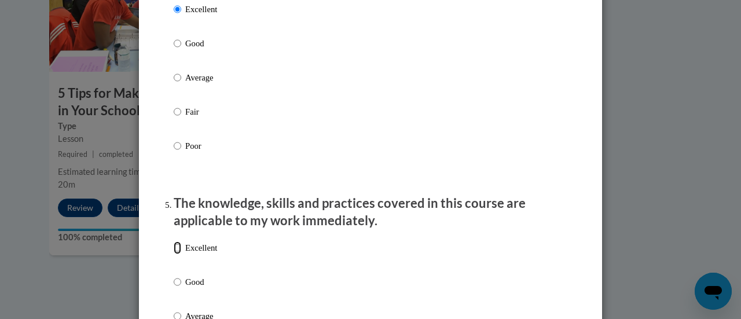
click at [174, 254] on input "Excellent" at bounding box center [178, 247] width 8 height 13
radio input "true"
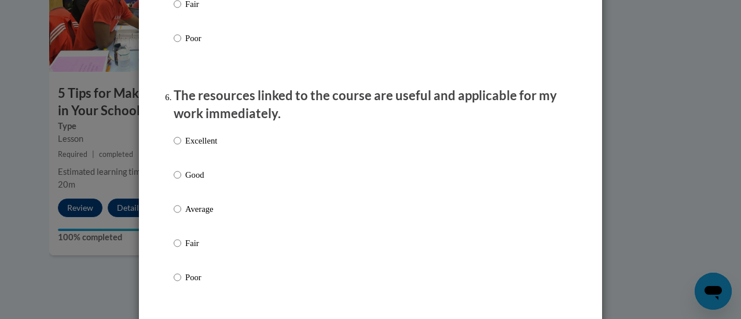
scroll to position [1234, 0]
click at [174, 146] on input "Excellent" at bounding box center [178, 139] width 8 height 13
radio input "true"
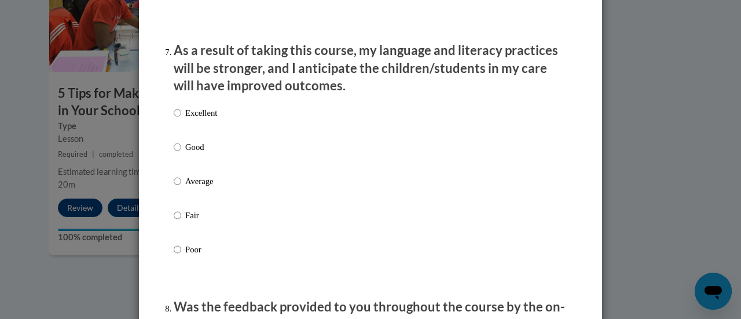
scroll to position [1523, 0]
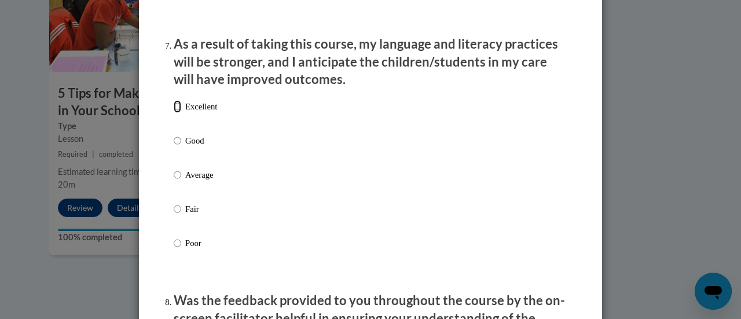
click at [174, 113] on input "Excellent" at bounding box center [178, 106] width 8 height 13
radio input "true"
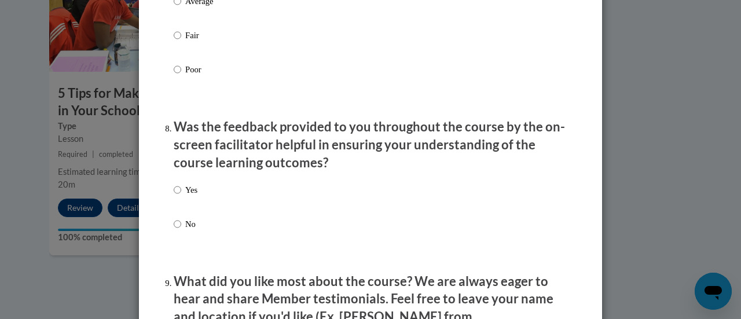
scroll to position [1755, 0]
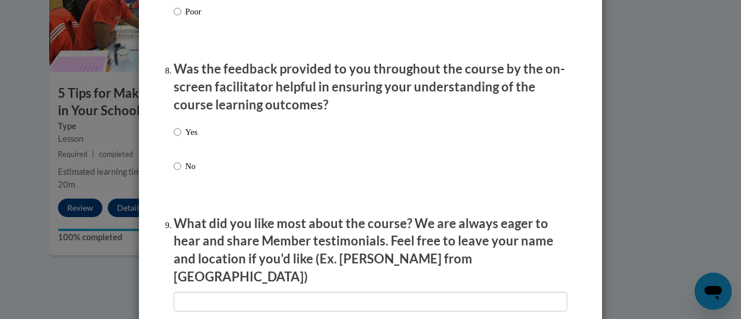
click at [177, 143] on label "Yes" at bounding box center [186, 141] width 24 height 31
click at [177, 138] on input "Yes" at bounding box center [178, 132] width 8 height 13
radio input "true"
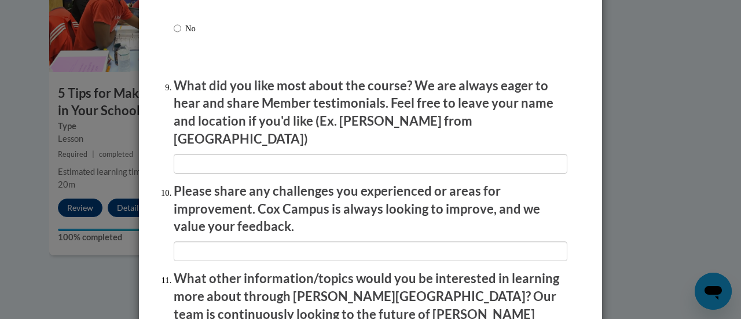
scroll to position [1910, 0]
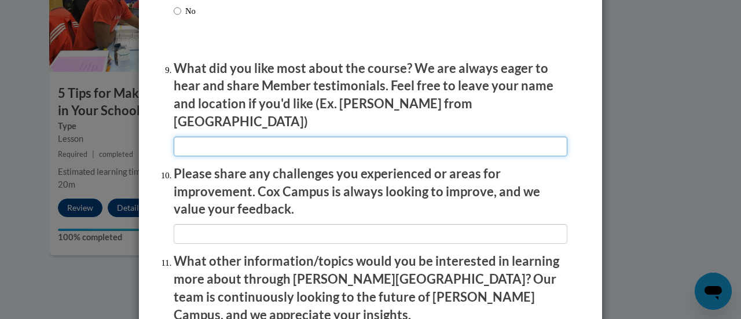
click at [331, 137] on input "textbox" at bounding box center [371, 147] width 394 height 20
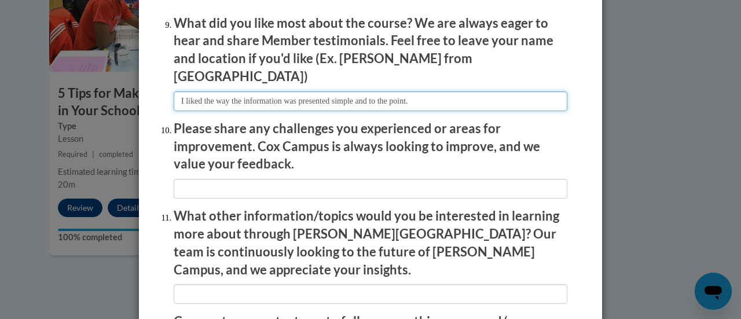
scroll to position [1955, 0]
click at [341, 94] on input "textbox" at bounding box center [371, 101] width 394 height 20
click at [450, 94] on input "textbox" at bounding box center [371, 101] width 394 height 20
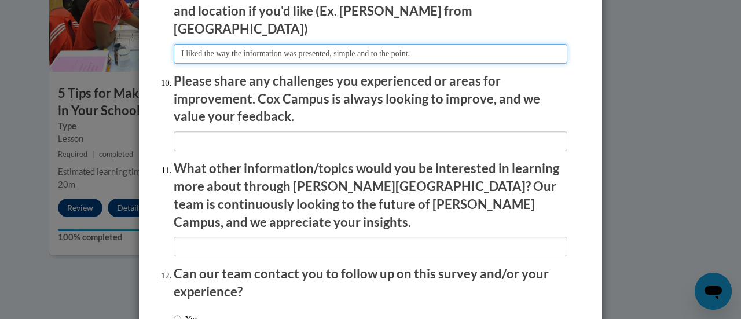
scroll to position [2003, 0]
type input "I liked the way the information was presented, simple and to the point."
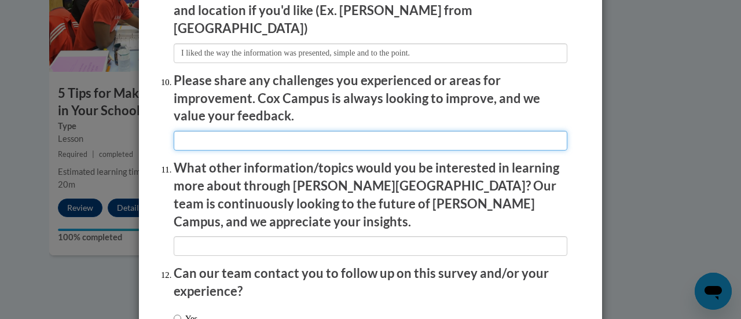
click at [300, 131] on input "textbox" at bounding box center [371, 141] width 394 height 20
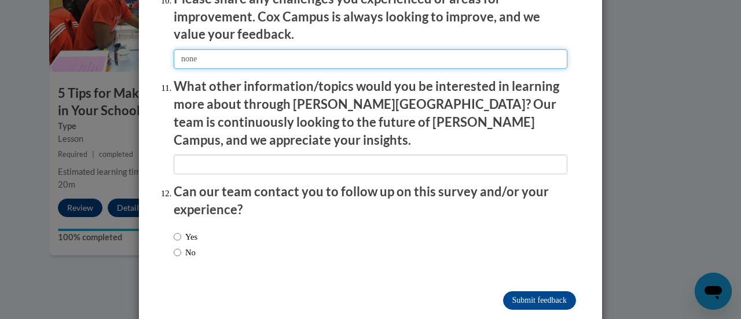
scroll to position [2087, 0]
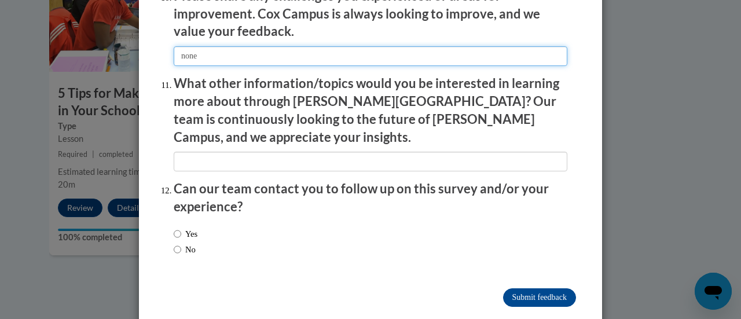
type input "none"
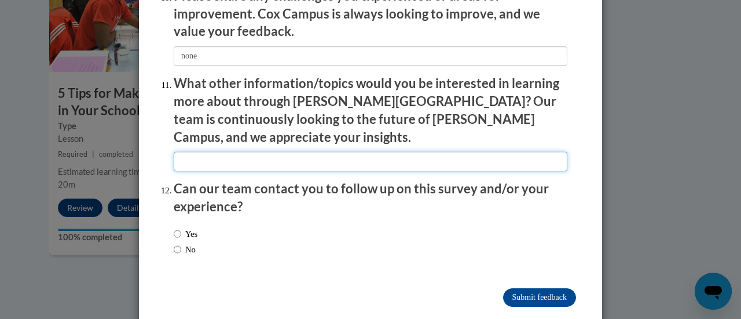
click at [246, 152] on input "textbox" at bounding box center [371, 162] width 394 height 20
type input "Small reading groups"
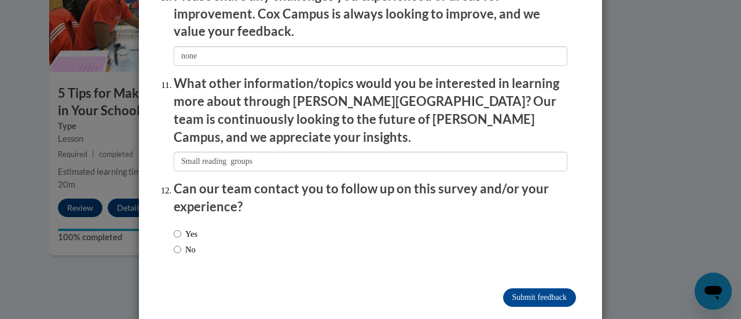
click at [181, 227] on label "Yes" at bounding box center [186, 233] width 24 height 13
click at [181, 227] on input "Yes" at bounding box center [178, 233] width 8 height 13
radio input "true"
click at [533, 288] on input "Submit feedback" at bounding box center [539, 297] width 73 height 19
